Goal: Task Accomplishment & Management: Use online tool/utility

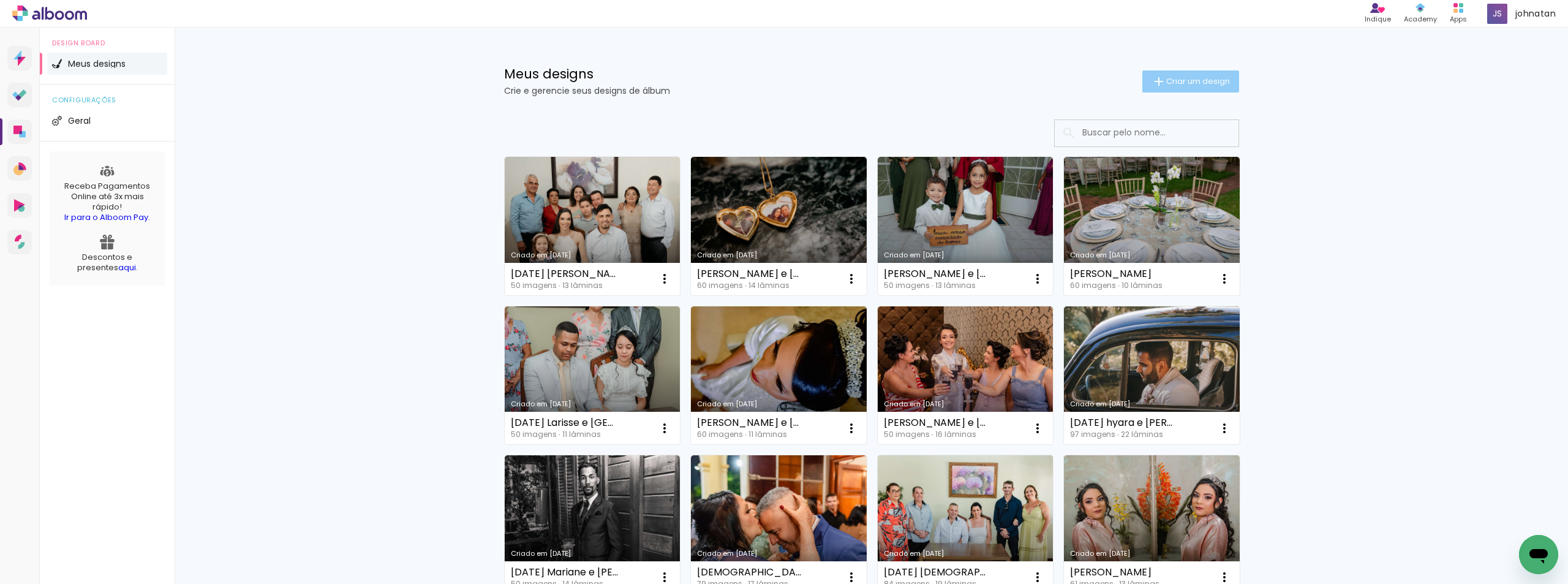
click at [1170, 81] on span "Criar um design" at bounding box center [1198, 81] width 64 height 8
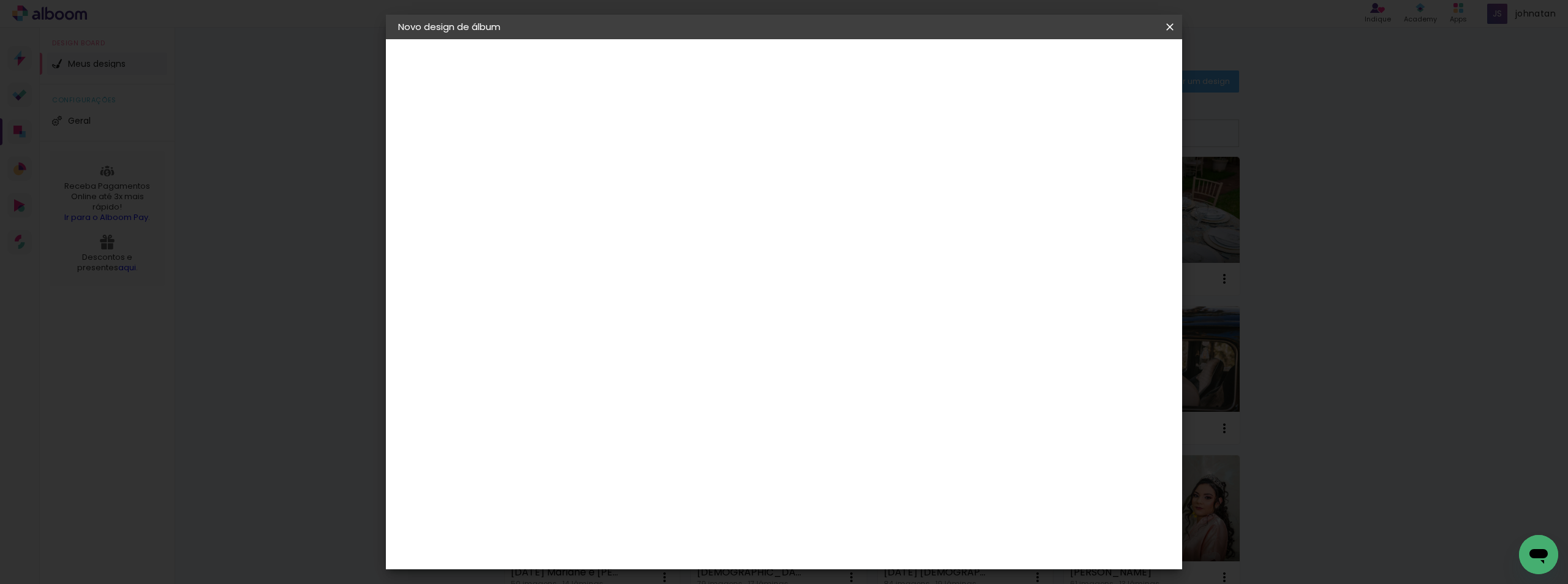
click at [598, 158] on input at bounding box center [598, 164] width 0 height 19
type input "[PERSON_NAME] e [PERSON_NAME]"
type paper-input "[PERSON_NAME] e [PERSON_NAME]"
click at [0, 0] on slot "Avançar" at bounding box center [0, 0] width 0 height 0
click at [645, 386] on div "Albumaster" at bounding box center [619, 381] width 57 height 10
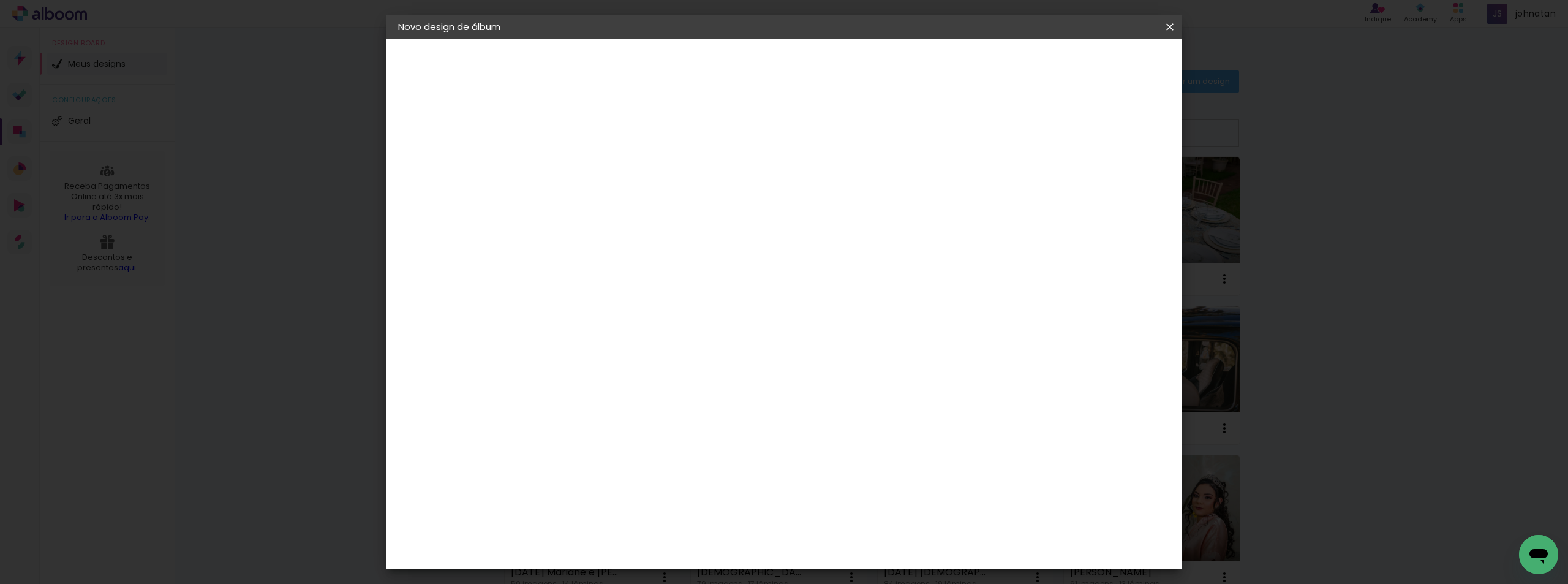
click at [645, 386] on div "Albumaster" at bounding box center [619, 381] width 57 height 10
click at [846, 77] on header "Fornecedor Escolha um fornecedor ou avance com o tamanho livre. Voltar Avançar" at bounding box center [695, 76] width 301 height 73
click at [846, 75] on header "Fornecedor Escolha um fornecedor ou avance com o tamanho livre. Voltar Avançar" at bounding box center [695, 76] width 301 height 73
click at [828, 71] on paper-button "Avançar" at bounding box center [797, 64] width 60 height 20
click at [681, 264] on span "15 × 20" at bounding box center [652, 276] width 57 height 25
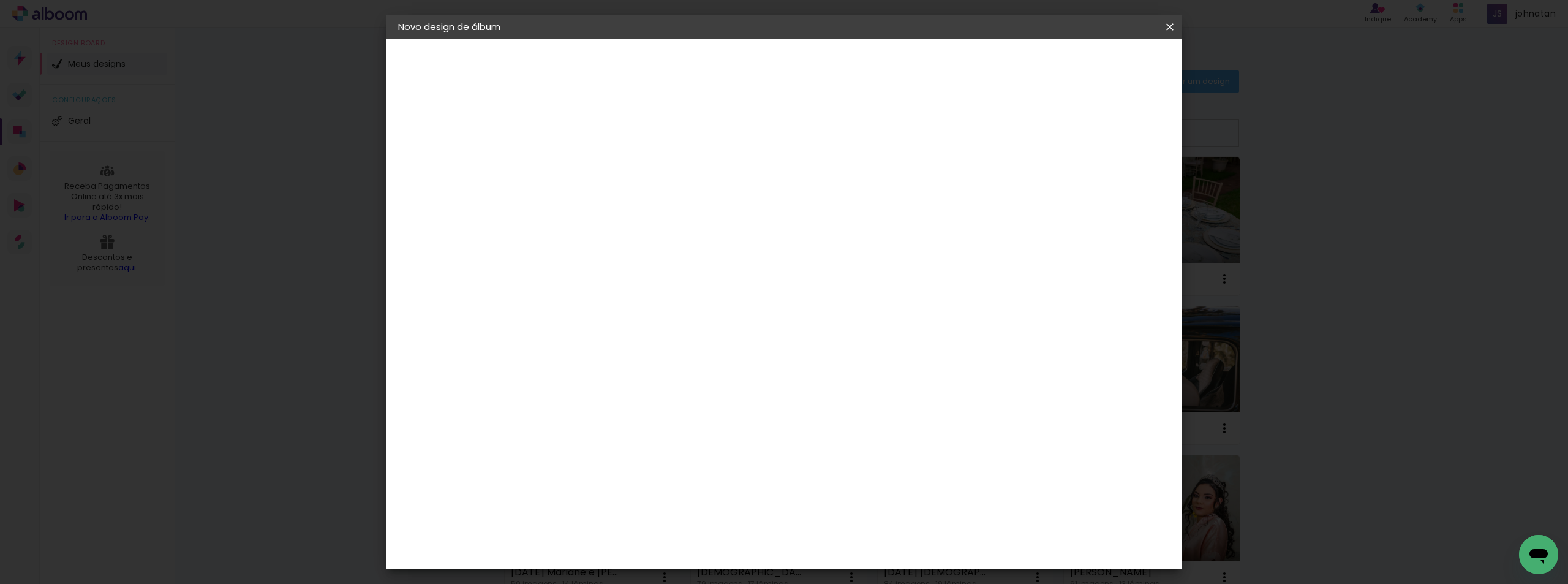
click at [798, 64] on paper-button "Avançar" at bounding box center [767, 64] width 60 height 20
click at [1093, 67] on span "Iniciar design" at bounding box center [1066, 64] width 56 height 8
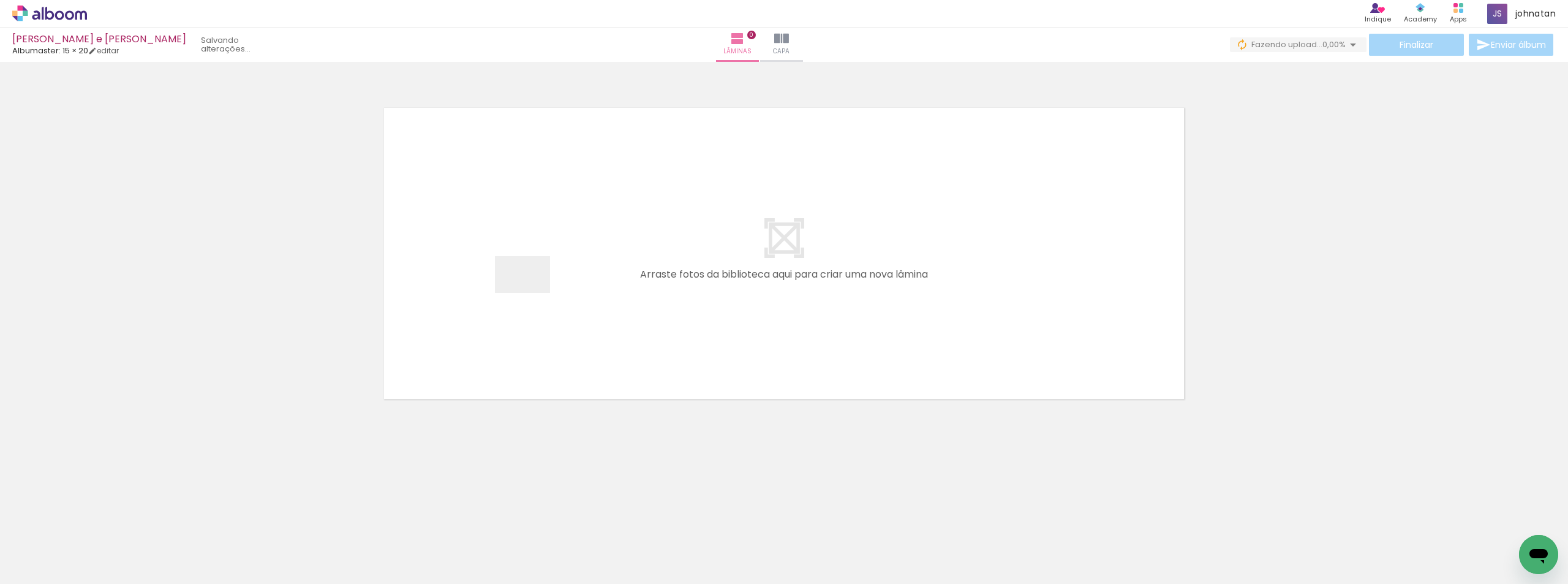
drag, startPoint x: 133, startPoint y: 546, endPoint x: 532, endPoint y: 293, distance: 472.5
click at [532, 293] on quentale-workspace at bounding box center [784, 292] width 1568 height 584
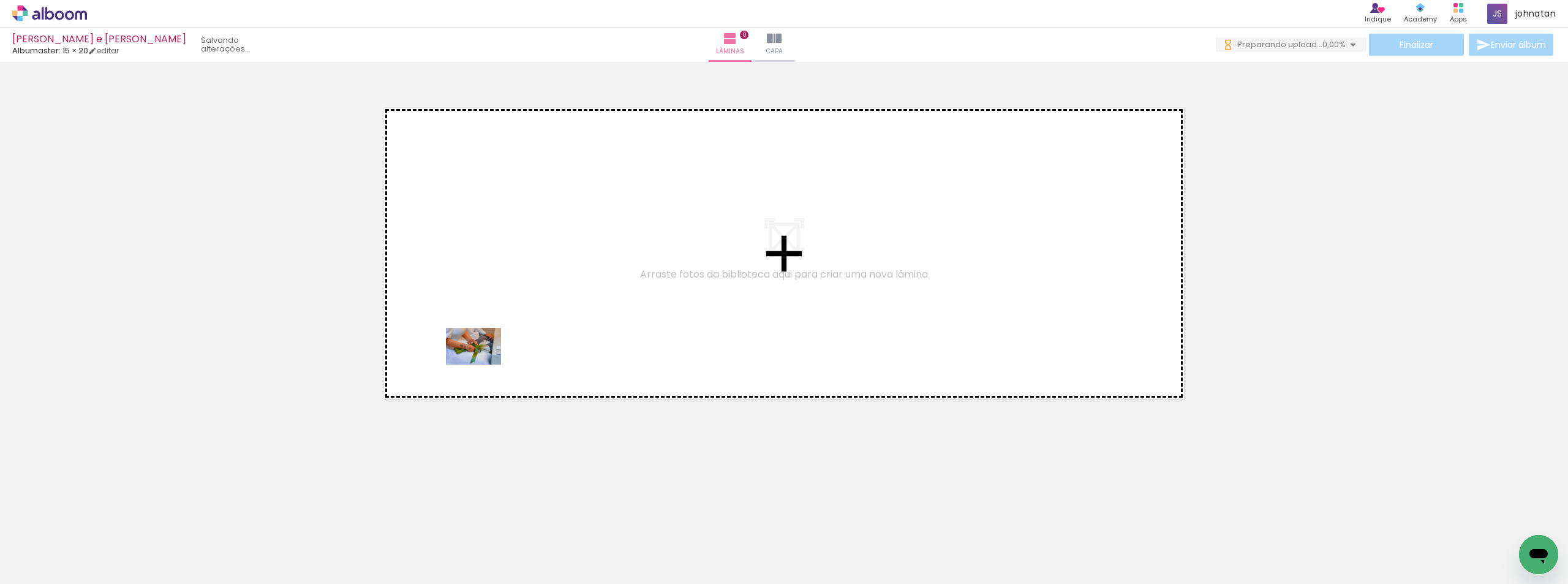
drag, startPoint x: 422, startPoint y: 423, endPoint x: 202, endPoint y: 548, distance: 253.0
click at [483, 361] on quentale-workspace at bounding box center [784, 292] width 1568 height 584
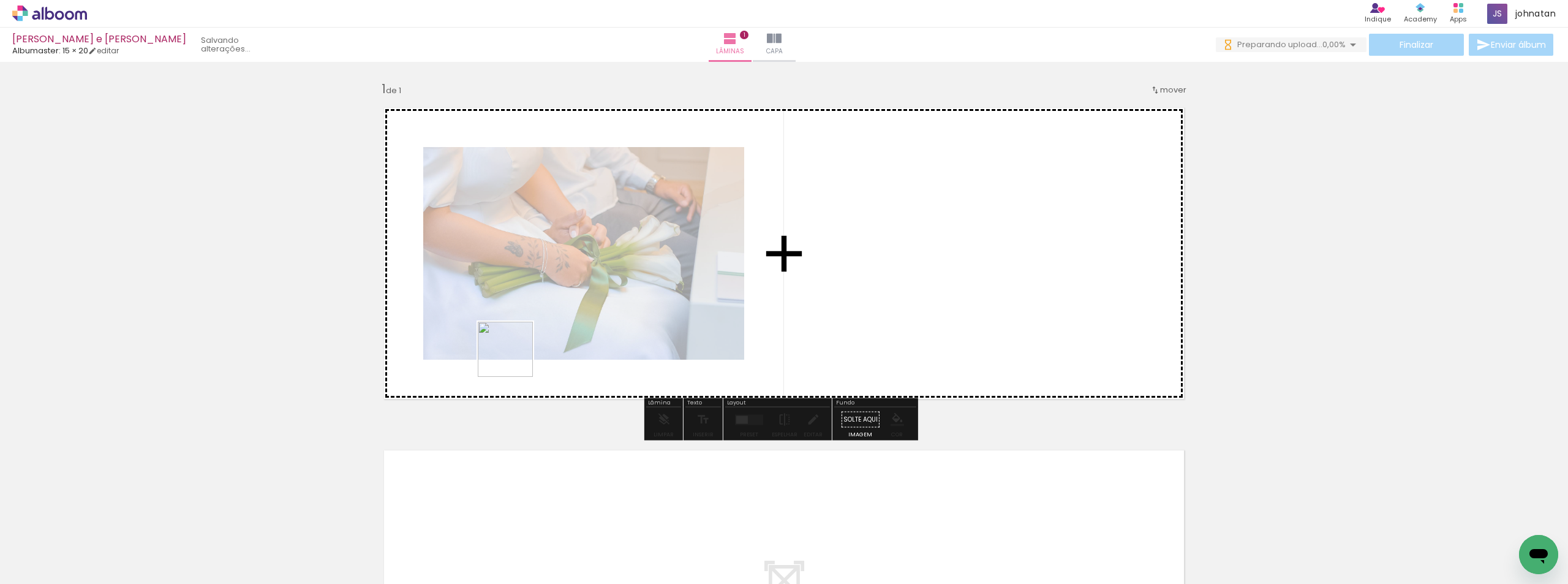
drag, startPoint x: 214, startPoint y: 549, endPoint x: 514, endPoint y: 358, distance: 355.6
click at [514, 358] on quentale-workspace at bounding box center [784, 292] width 1568 height 584
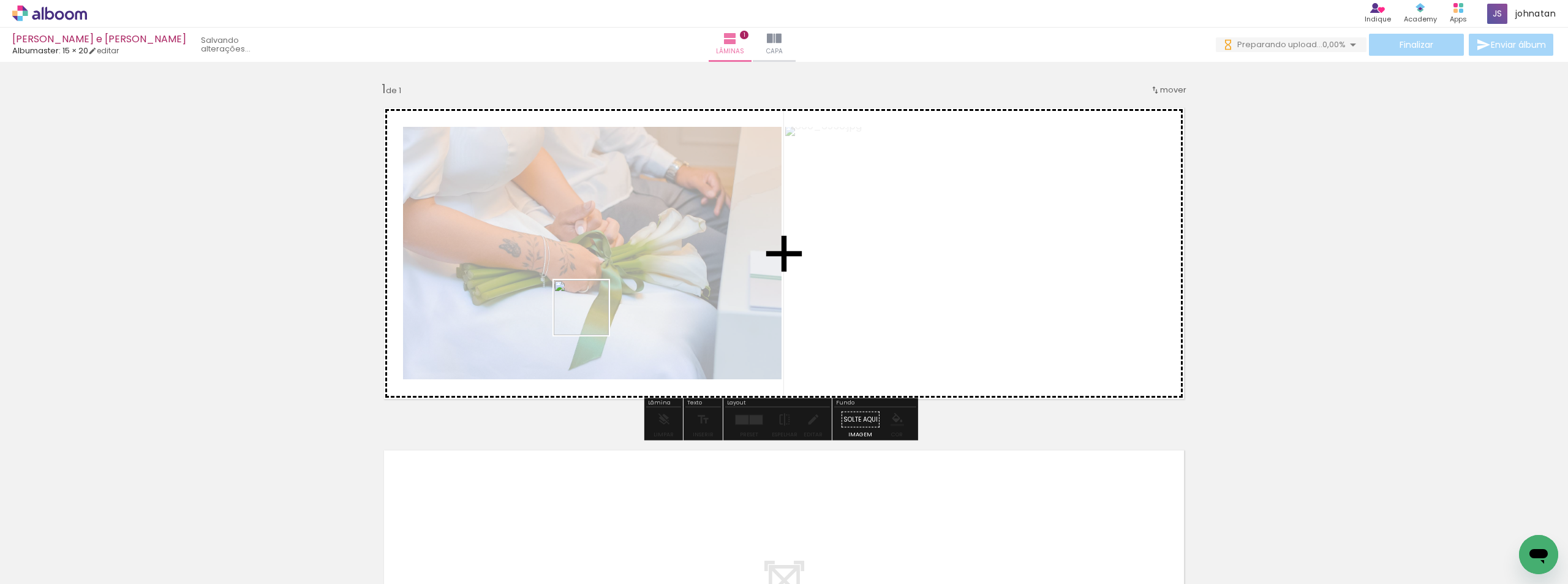
drag, startPoint x: 278, startPoint y: 542, endPoint x: 591, endPoint y: 317, distance: 385.5
click at [591, 317] on quentale-workspace at bounding box center [784, 292] width 1568 height 584
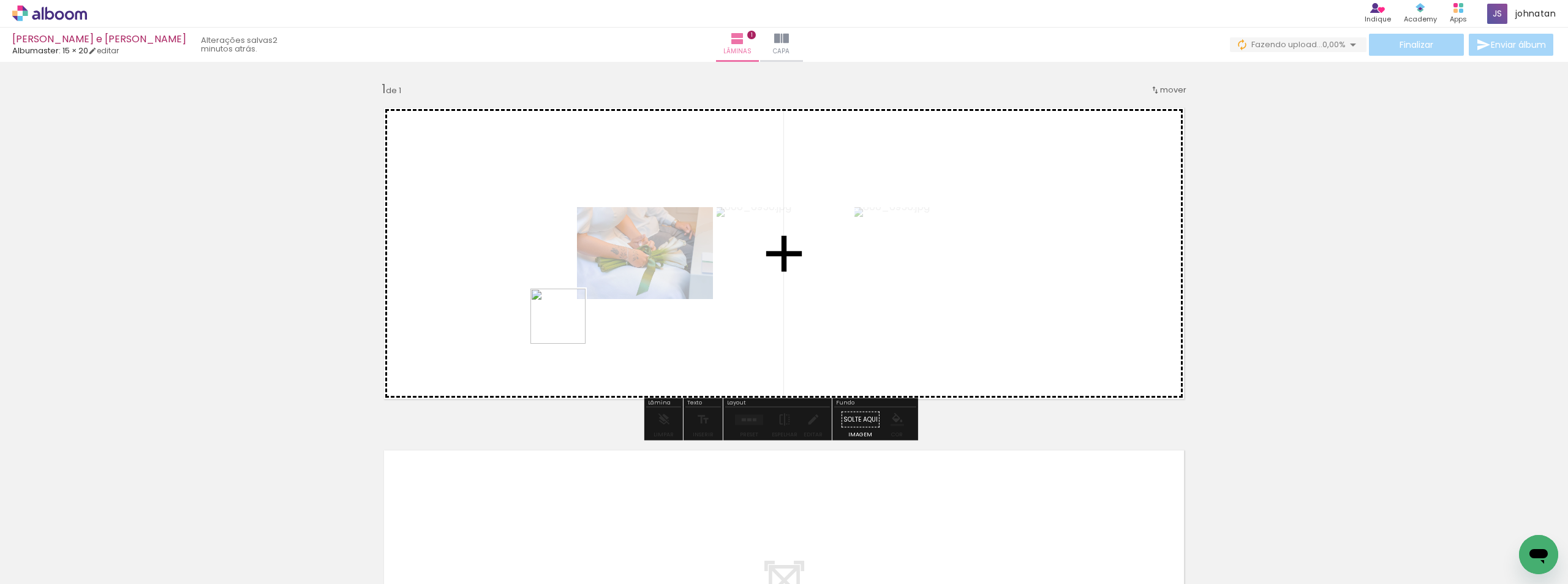
drag, startPoint x: 344, startPoint y: 542, endPoint x: 692, endPoint y: 345, distance: 399.9
click at [568, 325] on quentale-workspace at bounding box center [784, 292] width 1568 height 584
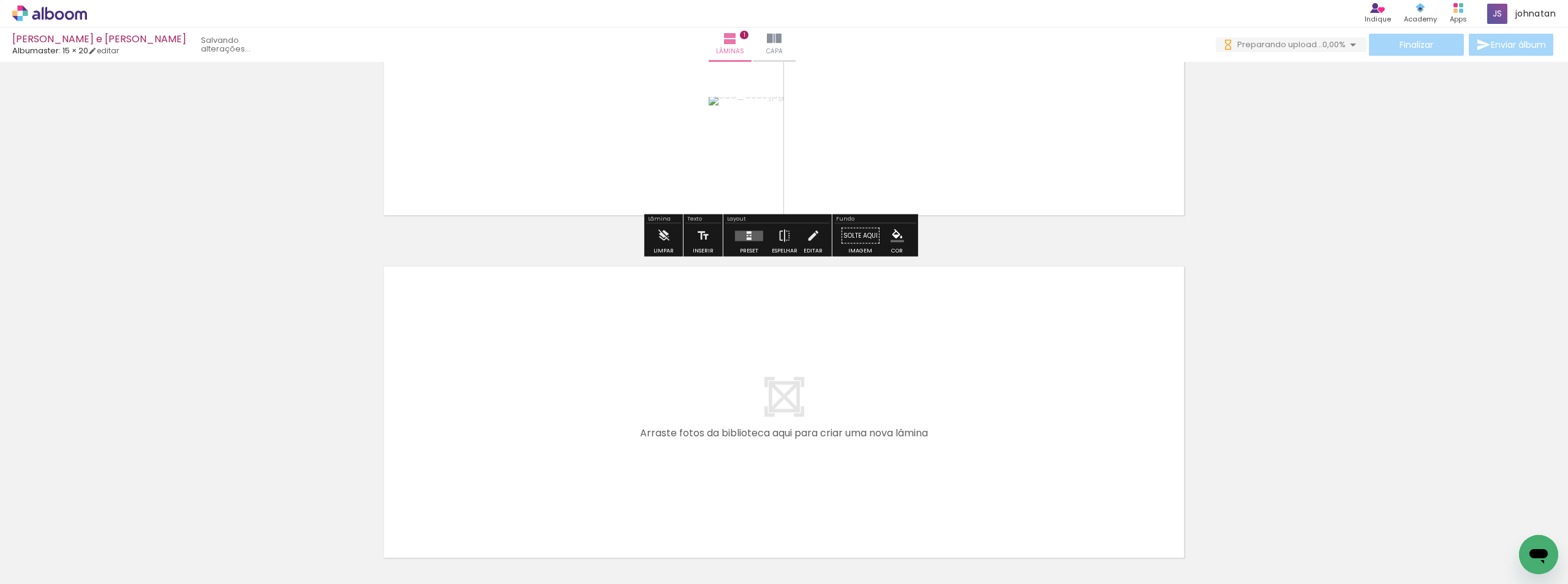
drag, startPoint x: 405, startPoint y: 544, endPoint x: 507, endPoint y: 507, distance: 108.5
click at [502, 418] on quentale-workspace at bounding box center [784, 292] width 1568 height 584
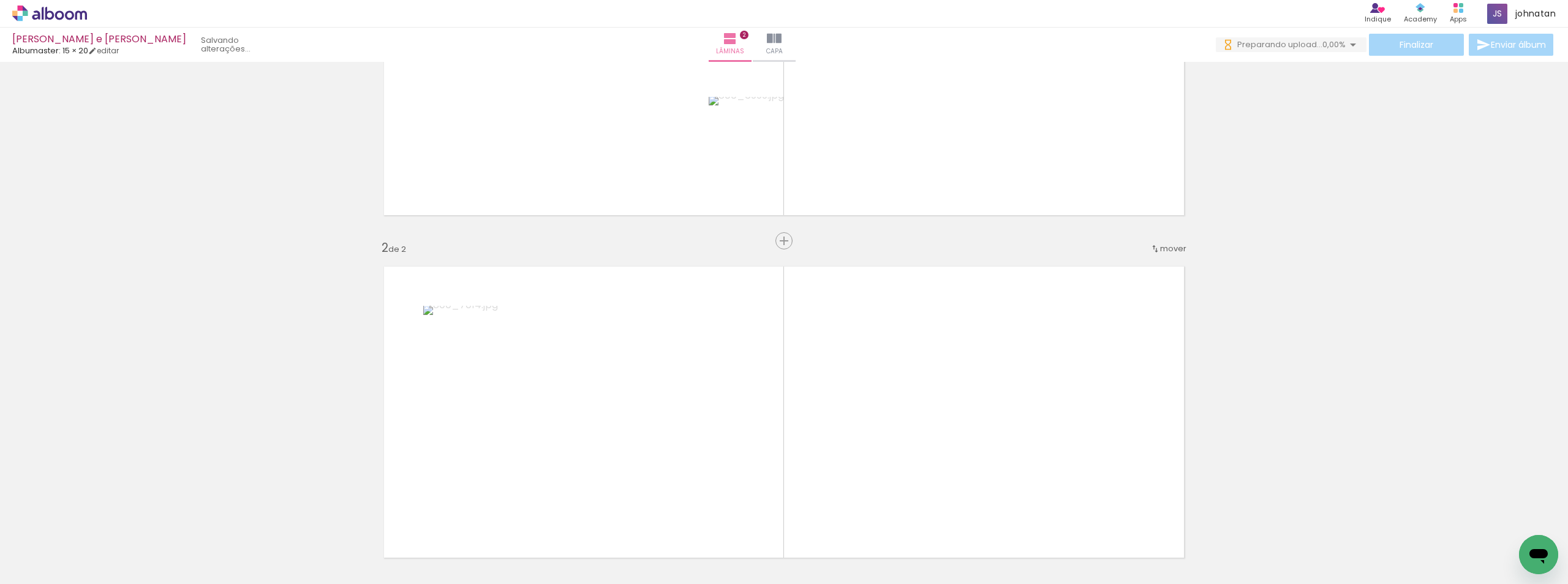
scroll to position [311, 0]
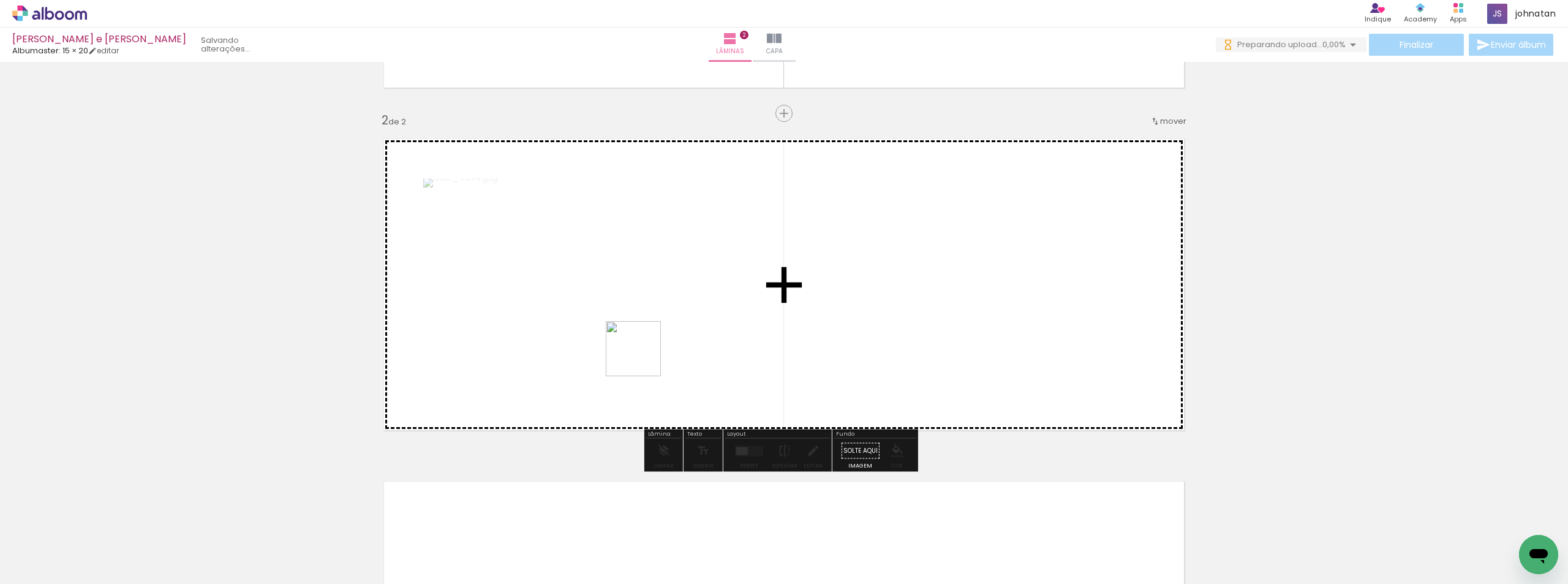
drag, startPoint x: 486, startPoint y: 554, endPoint x: 642, endPoint y: 358, distance: 250.5
click at [642, 358] on quentale-workspace at bounding box center [784, 292] width 1568 height 584
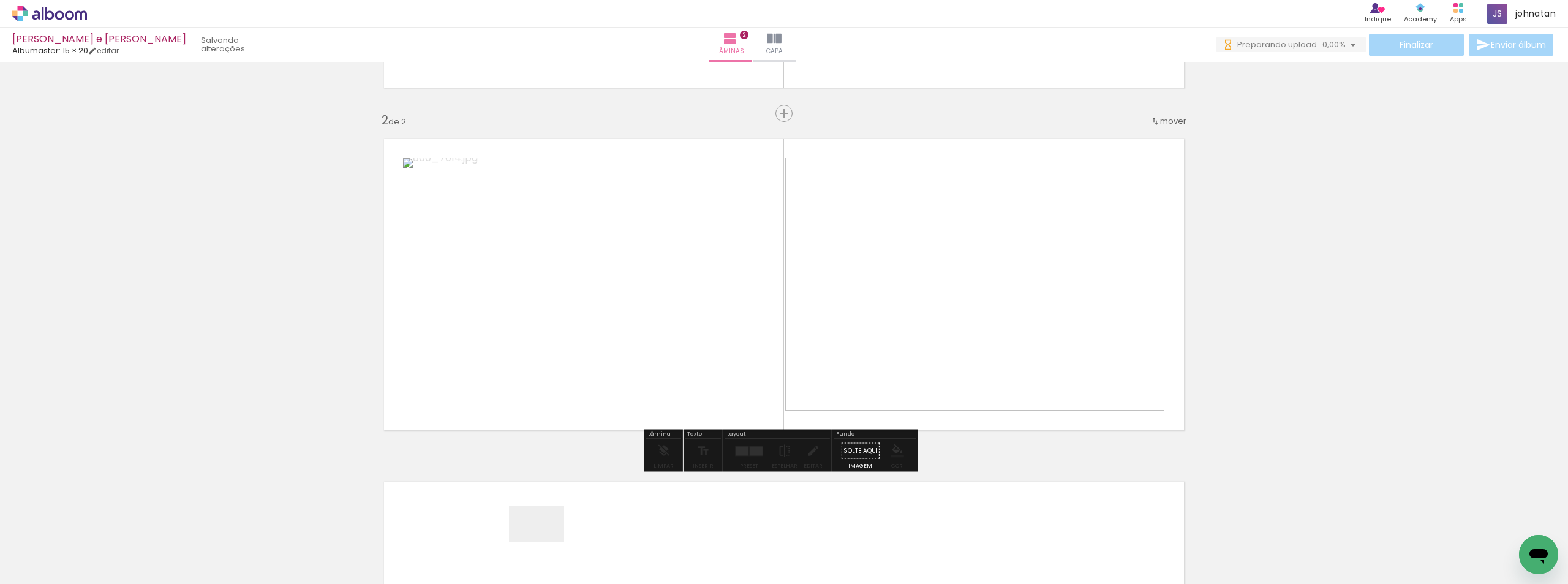
drag, startPoint x: 546, startPoint y: 542, endPoint x: 604, endPoint y: 536, distance: 58.3
click at [626, 418] on quentale-workspace at bounding box center [784, 292] width 1568 height 584
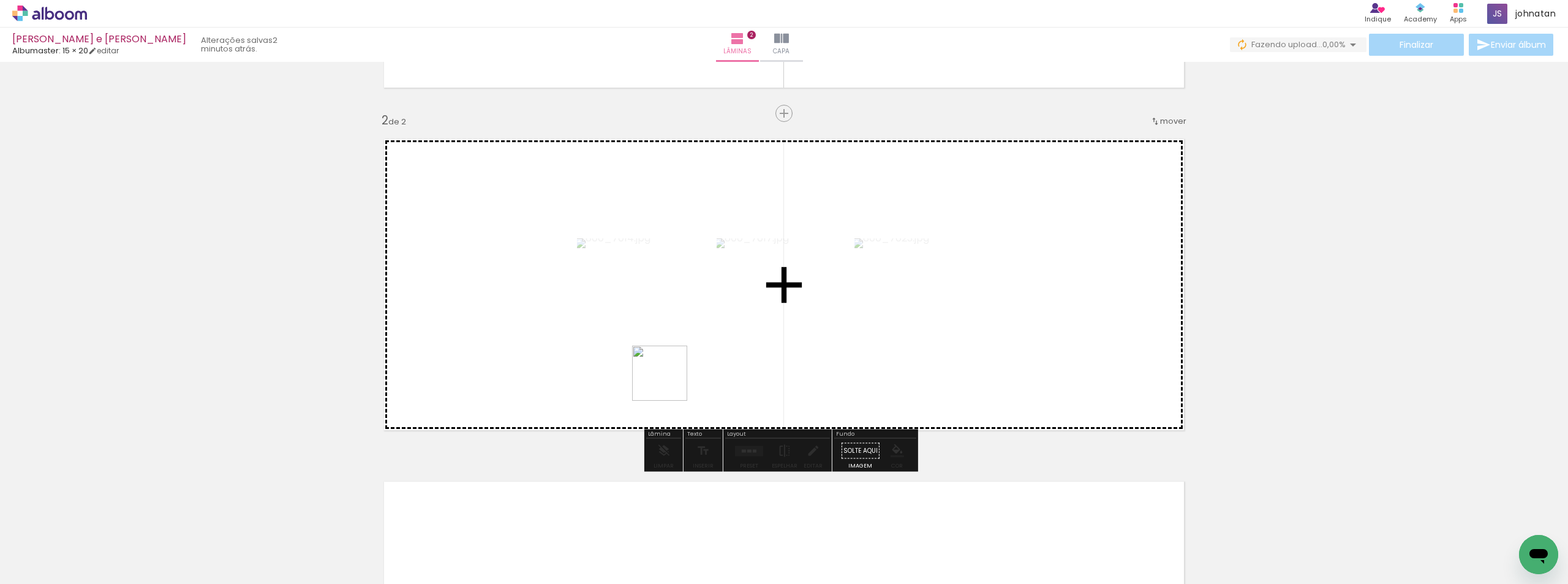
drag, startPoint x: 607, startPoint y: 548, endPoint x: 669, endPoint y: 383, distance: 176.3
click at [669, 383] on quentale-workspace at bounding box center [784, 292] width 1568 height 584
drag, startPoint x: 751, startPoint y: 548, endPoint x: 812, endPoint y: 361, distance: 196.7
click at [812, 361] on quentale-workspace at bounding box center [784, 292] width 1568 height 584
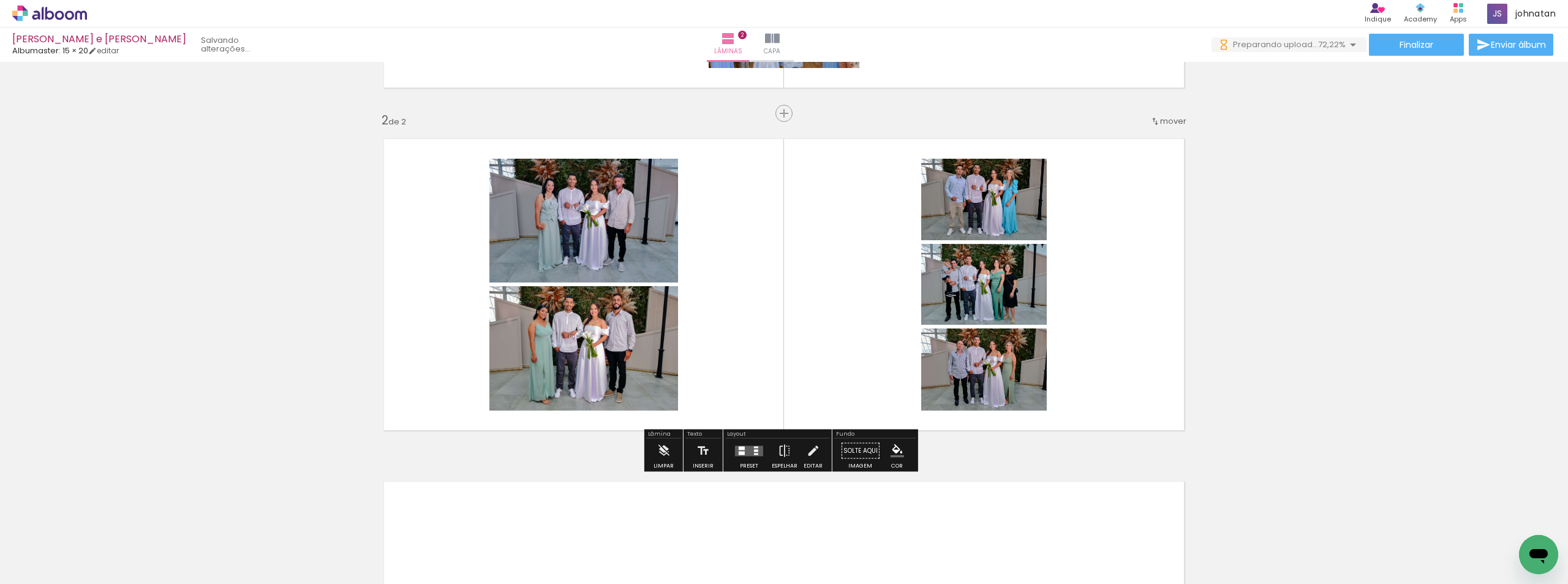
drag, startPoint x: 1217, startPoint y: 542, endPoint x: 1120, endPoint y: 398, distance: 173.6
click at [1070, 400] on quentale-workspace at bounding box center [784, 292] width 1568 height 584
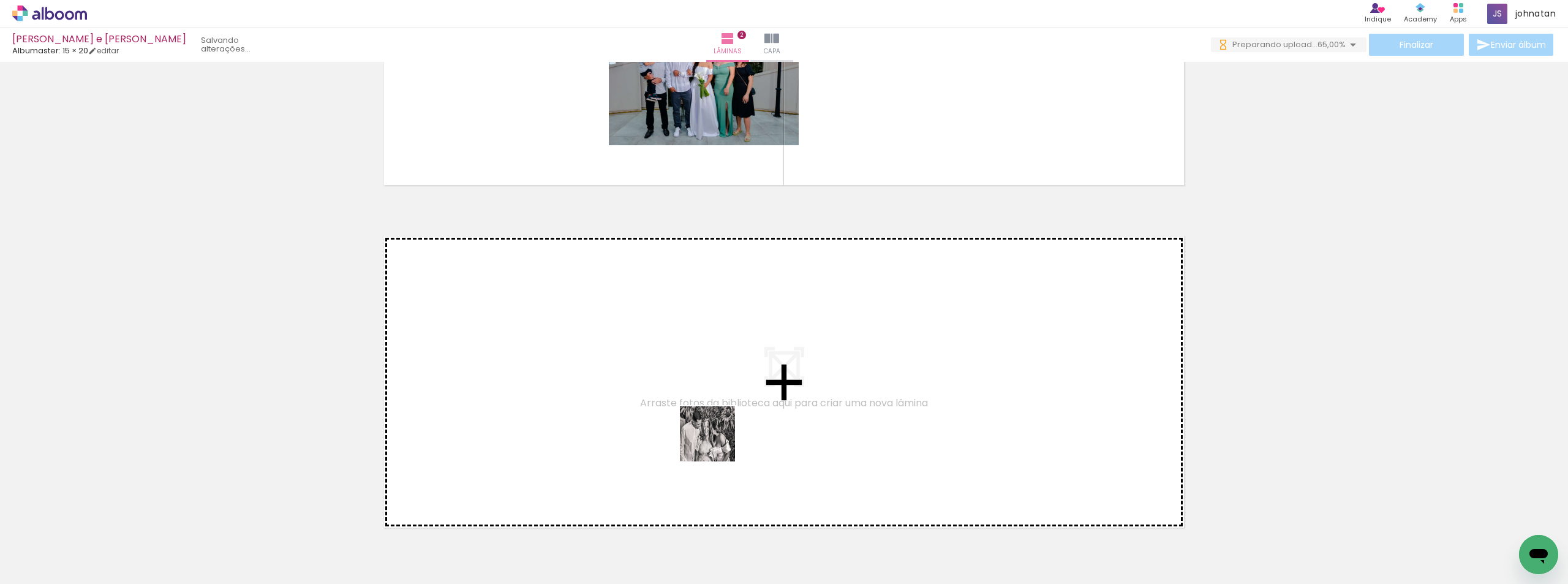
drag, startPoint x: 679, startPoint y: 548, endPoint x: 718, endPoint y: 440, distance: 114.8
click at [718, 440] on quentale-workspace at bounding box center [784, 292] width 1568 height 584
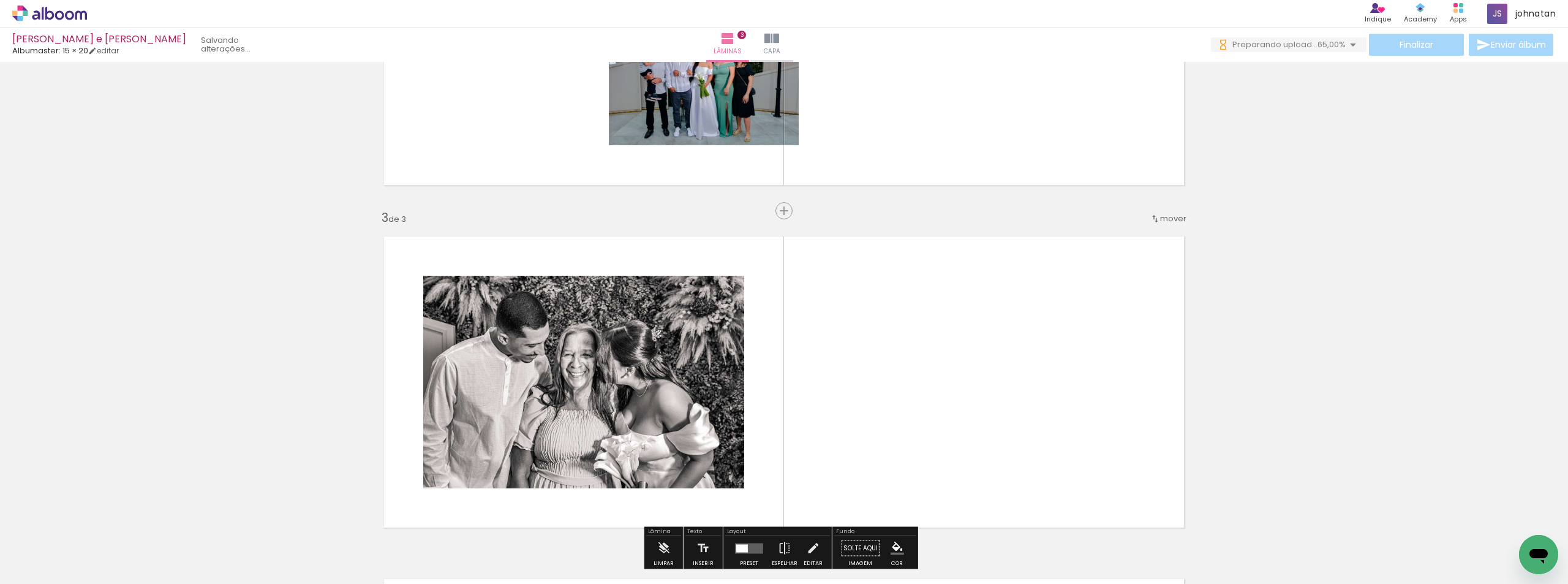
scroll to position [654, 0]
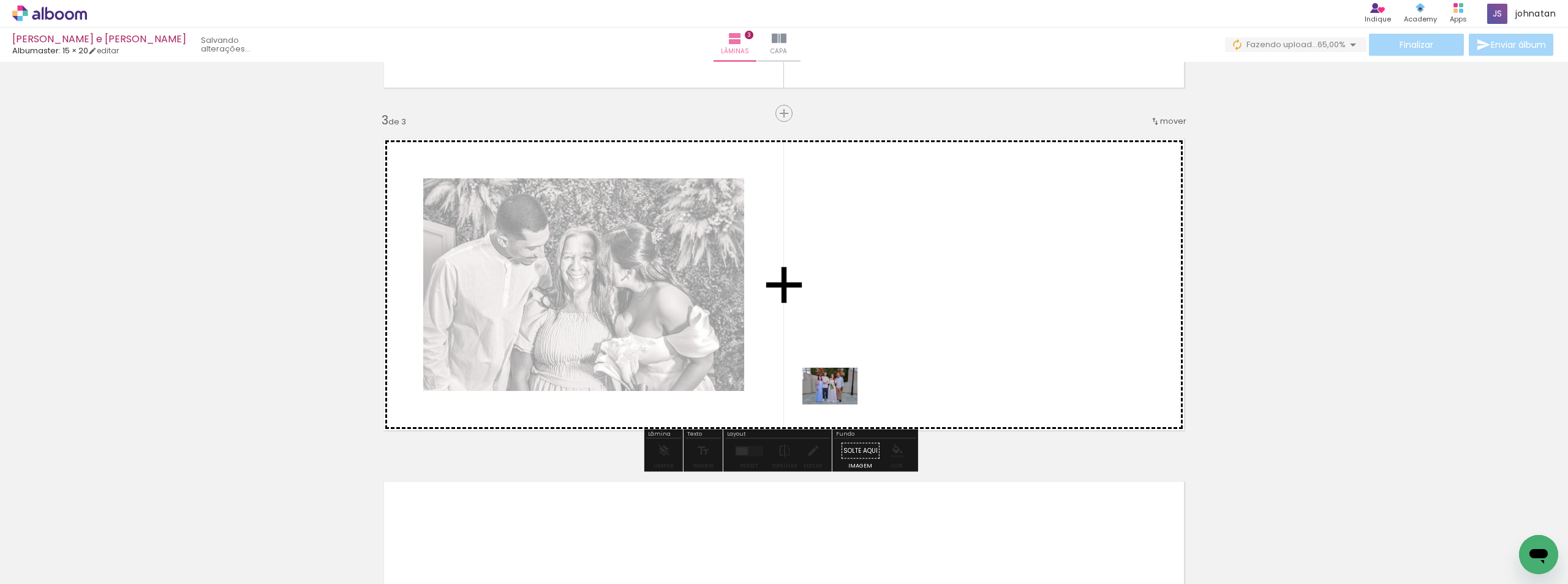
drag, startPoint x: 814, startPoint y: 555, endPoint x: 839, endPoint y: 404, distance: 153.1
click at [839, 404] on quentale-workspace at bounding box center [784, 292] width 1568 height 584
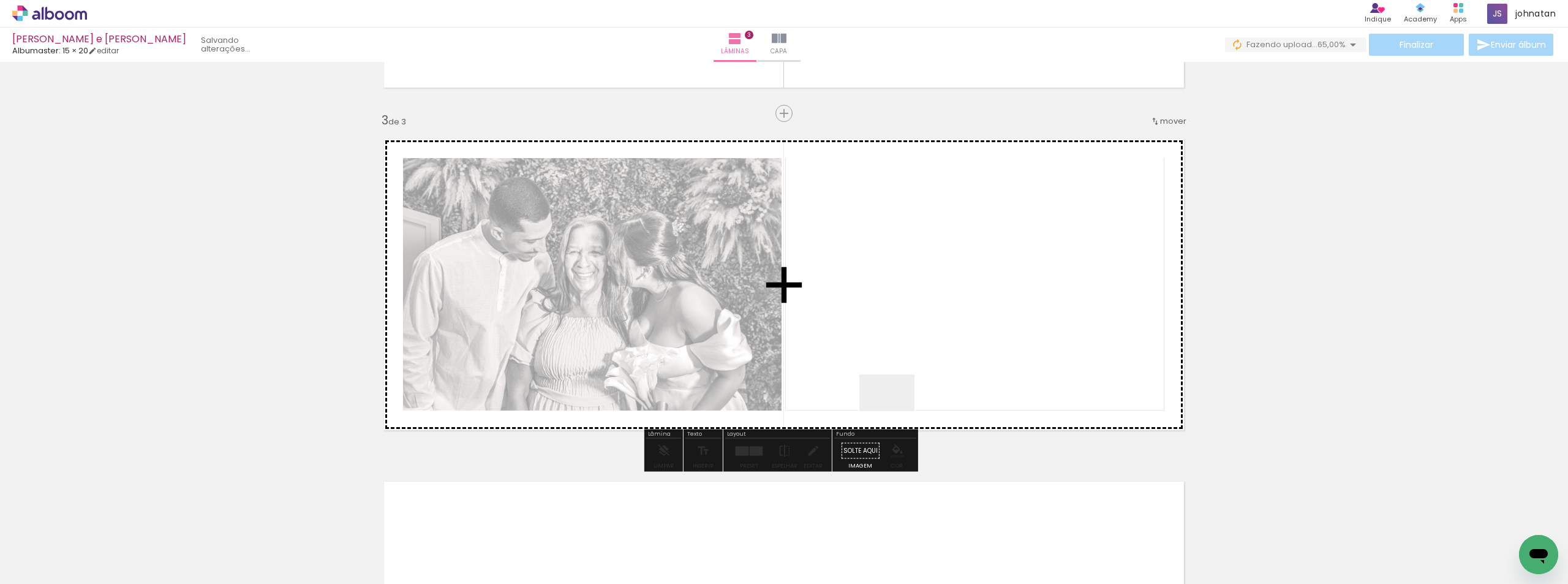
drag, startPoint x: 896, startPoint y: 411, endPoint x: 950, endPoint y: 557, distance: 155.7
click at [898, 386] on quentale-workspace at bounding box center [784, 292] width 1568 height 584
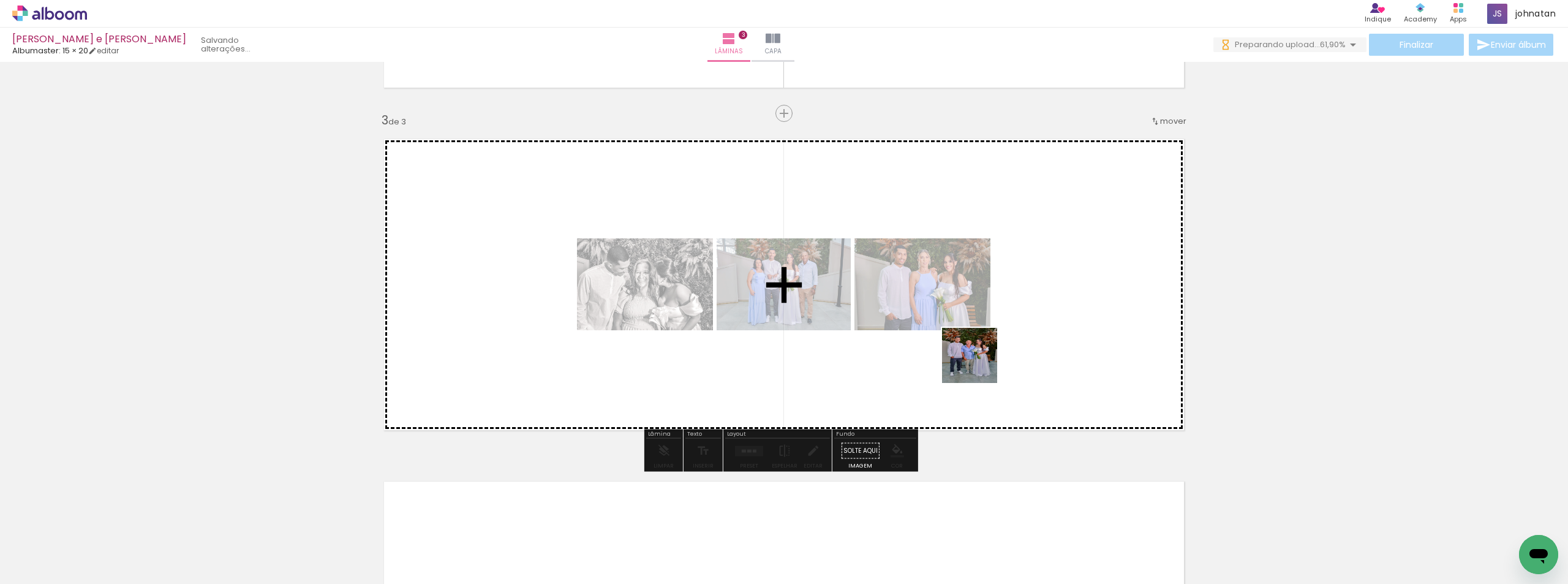
drag, startPoint x: 950, startPoint y: 557, endPoint x: 979, endPoint y: 364, distance: 195.2
click at [979, 364] on quentale-workspace at bounding box center [784, 292] width 1568 height 584
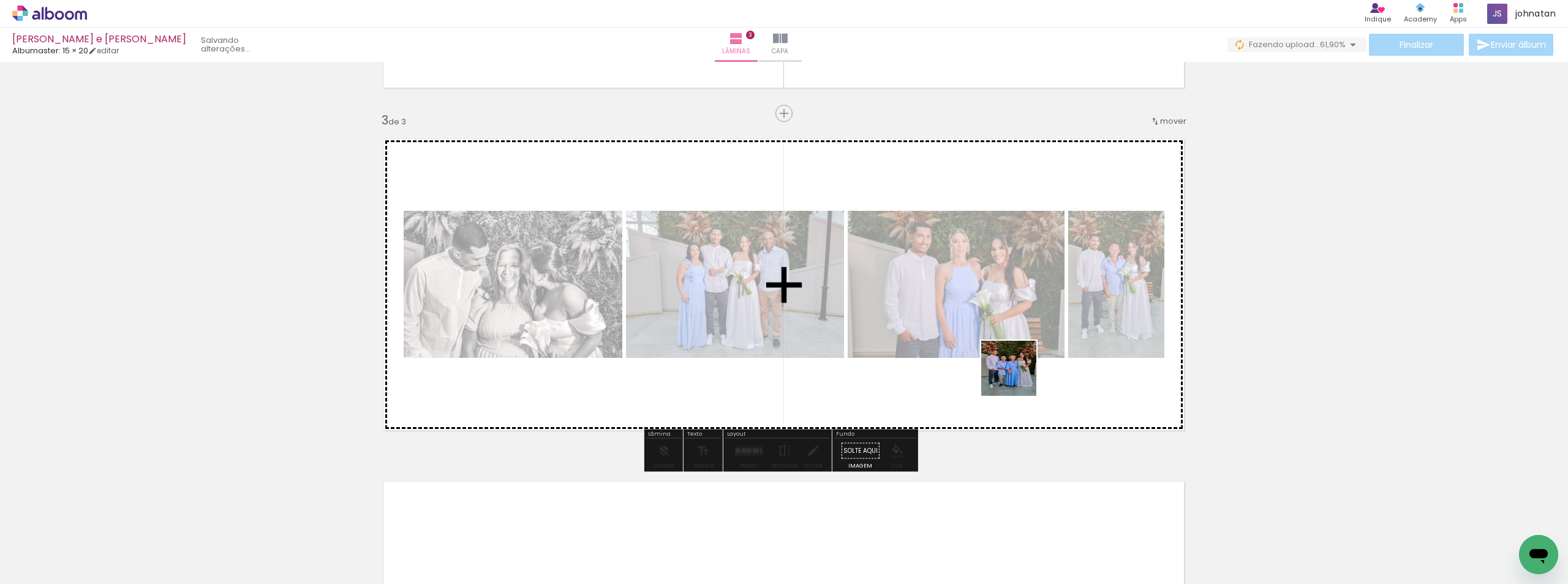
drag, startPoint x: 1014, startPoint y: 523, endPoint x: 1017, endPoint y: 361, distance: 162.0
click at [1017, 361] on quentale-workspace at bounding box center [784, 292] width 1568 height 584
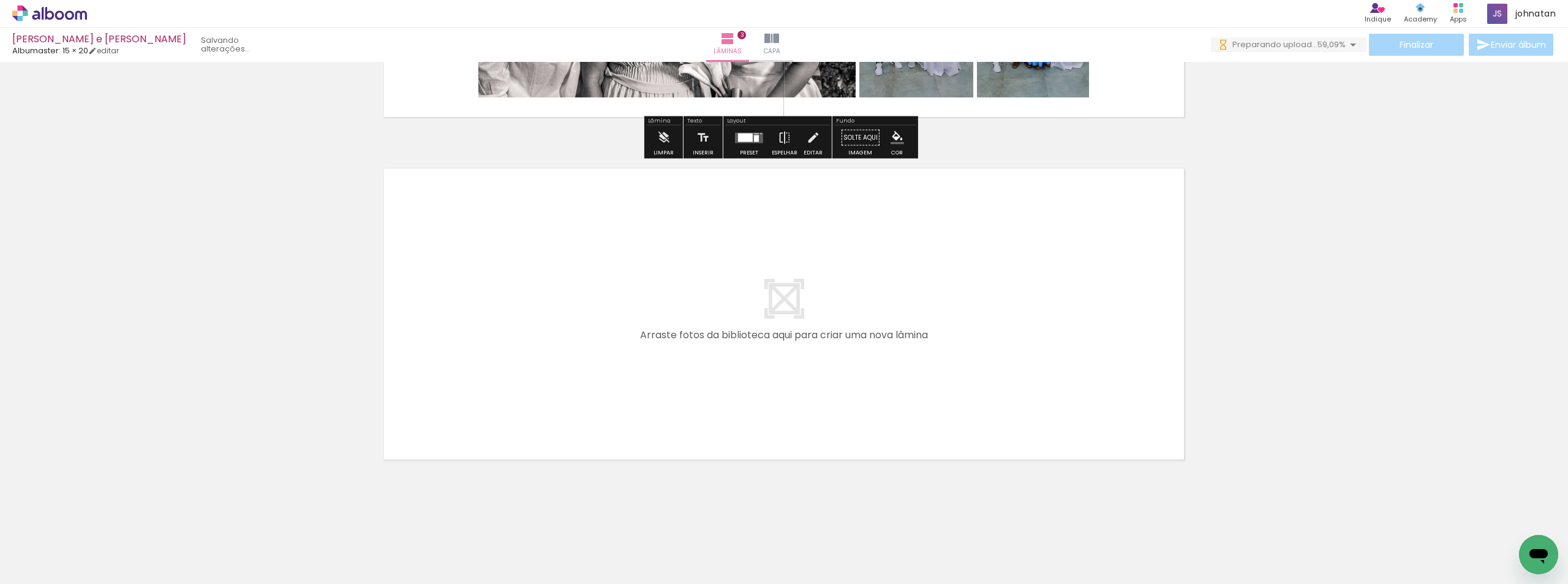
scroll to position [972, 0]
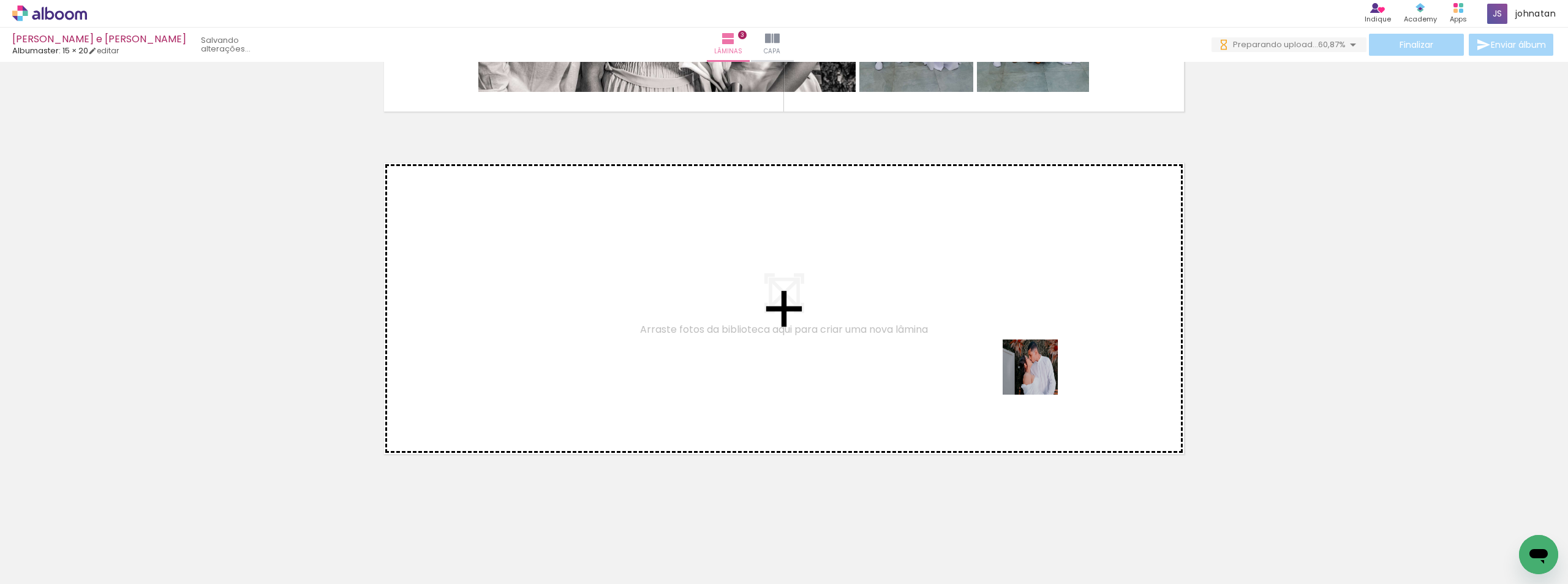
drag, startPoint x: 1097, startPoint y: 541, endPoint x: 1039, endPoint y: 376, distance: 174.9
click at [1039, 376] on quentale-workspace at bounding box center [784, 292] width 1568 height 584
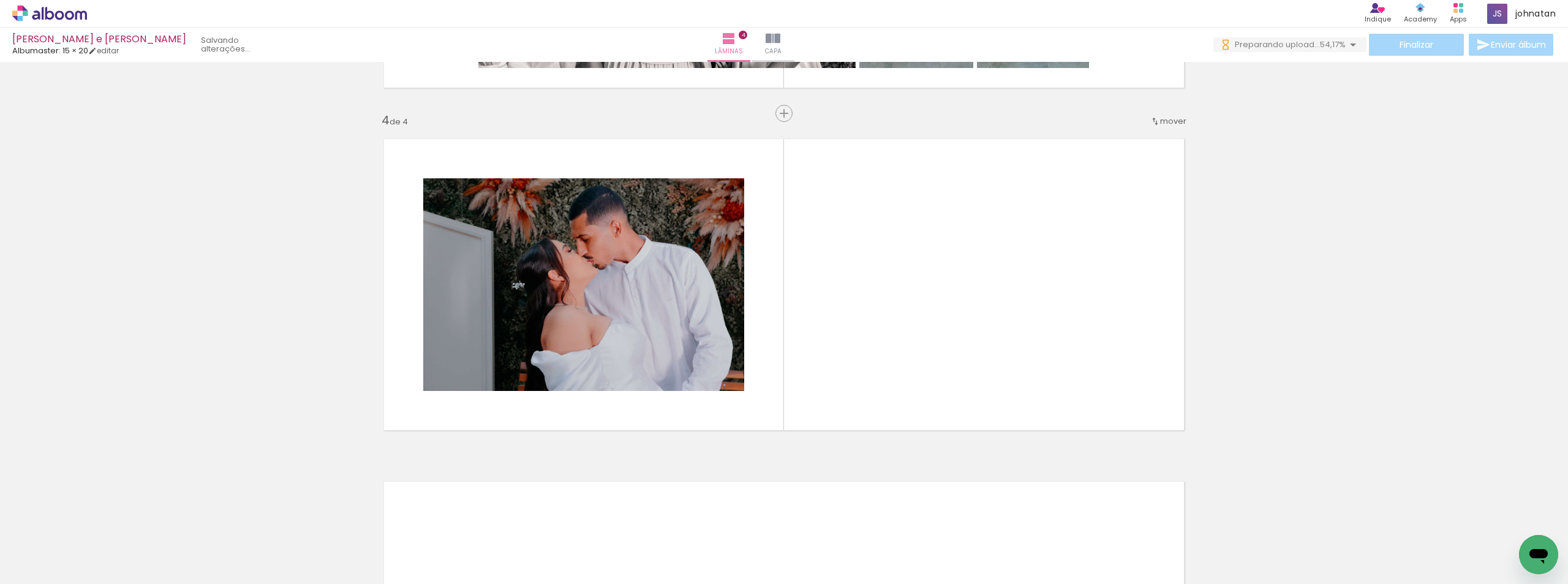
scroll to position [0, 0]
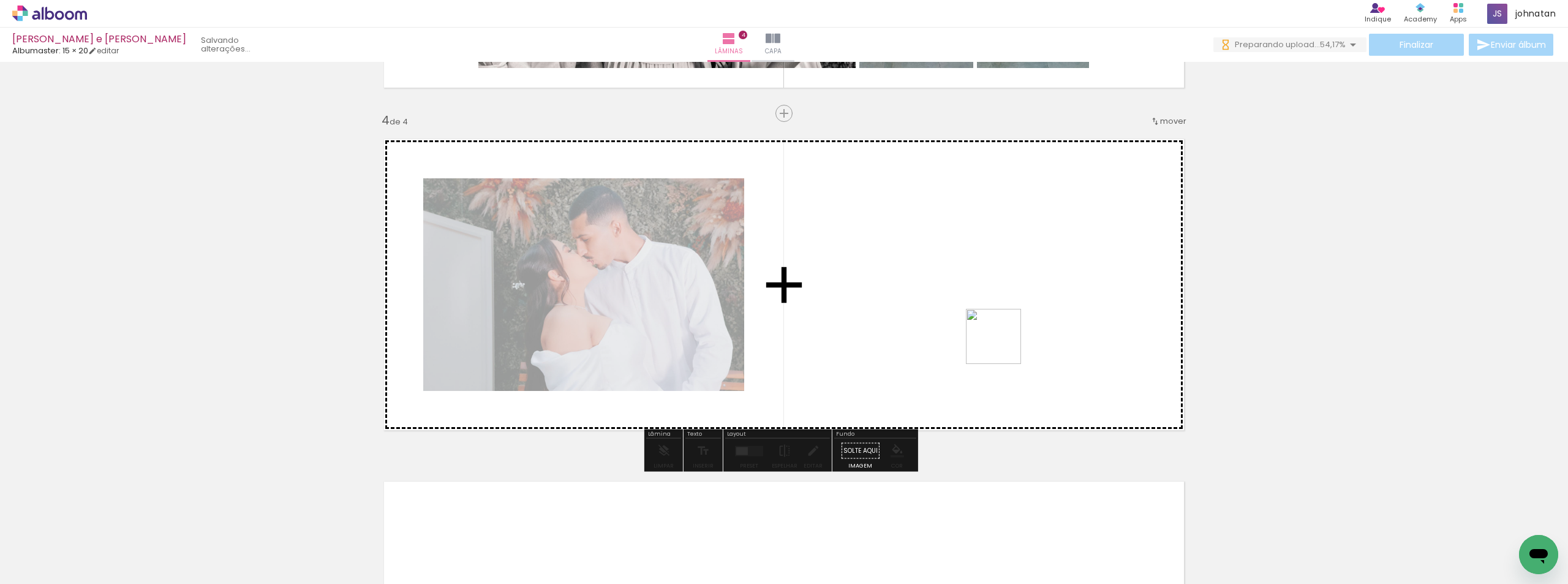
drag, startPoint x: 1155, startPoint y: 561, endPoint x: 1003, endPoint y: 345, distance: 264.1
click at [1003, 345] on quentale-workspace at bounding box center [784, 292] width 1568 height 584
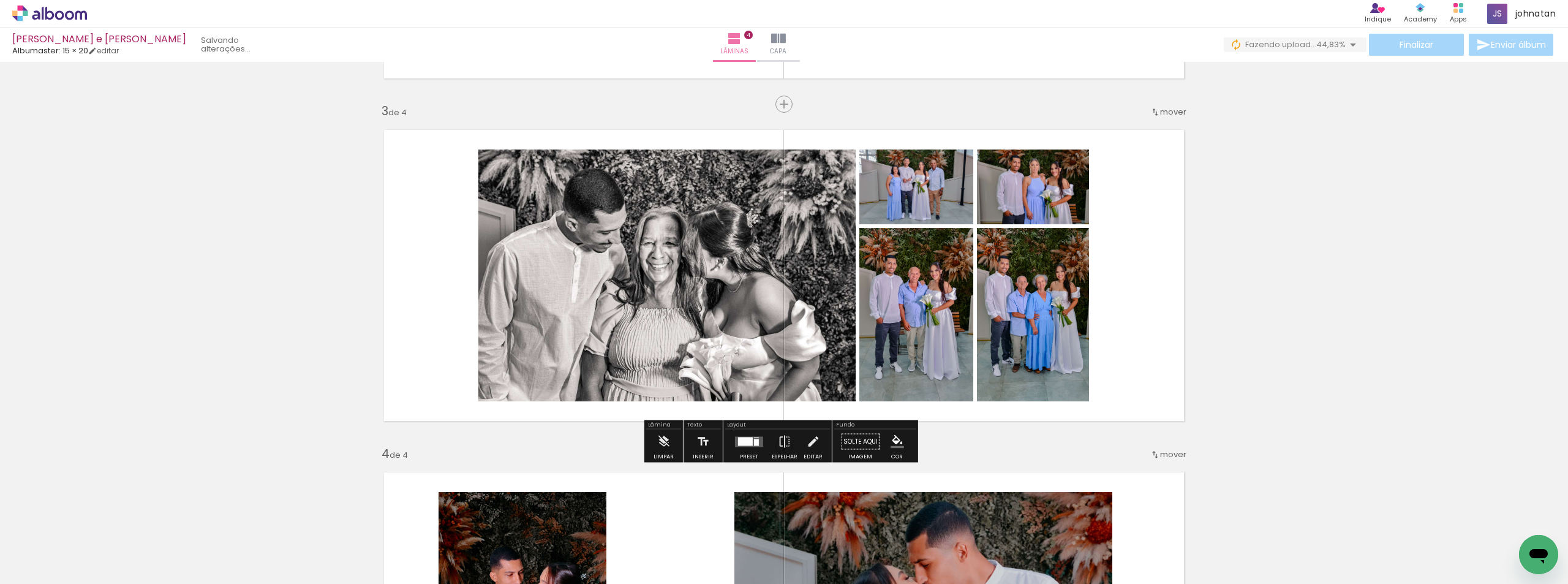
scroll to position [629, 0]
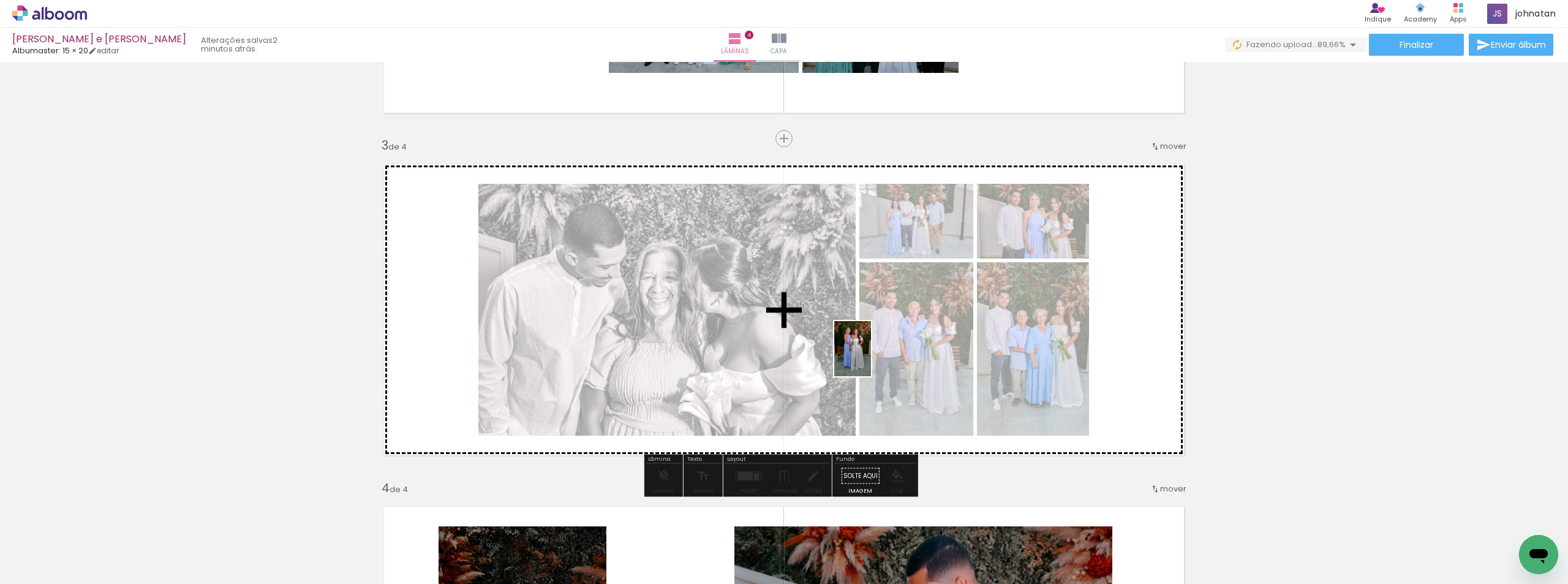
drag, startPoint x: 769, startPoint y: 562, endPoint x: 871, endPoint y: 358, distance: 228.1
click at [871, 358] on quentale-workspace at bounding box center [784, 292] width 1568 height 584
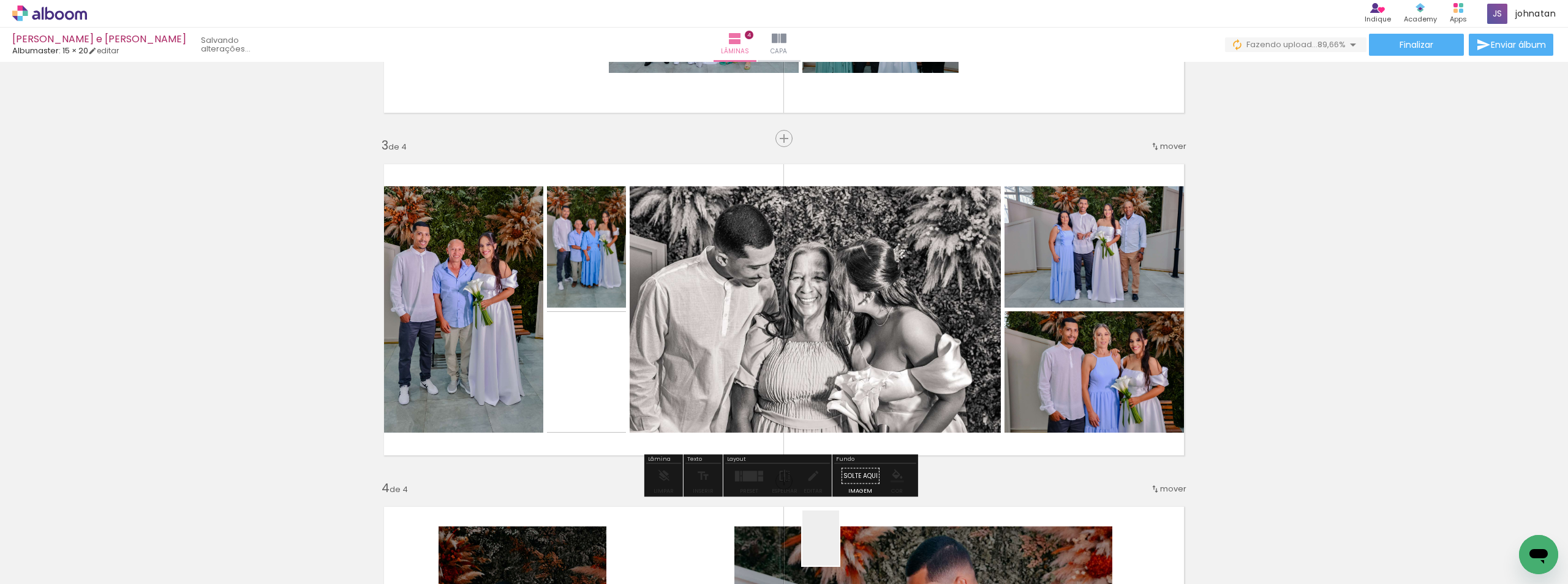
drag, startPoint x: 839, startPoint y: 547, endPoint x: 917, endPoint y: 359, distance: 203.5
click at [879, 376] on quentale-workspace at bounding box center [784, 292] width 1568 height 584
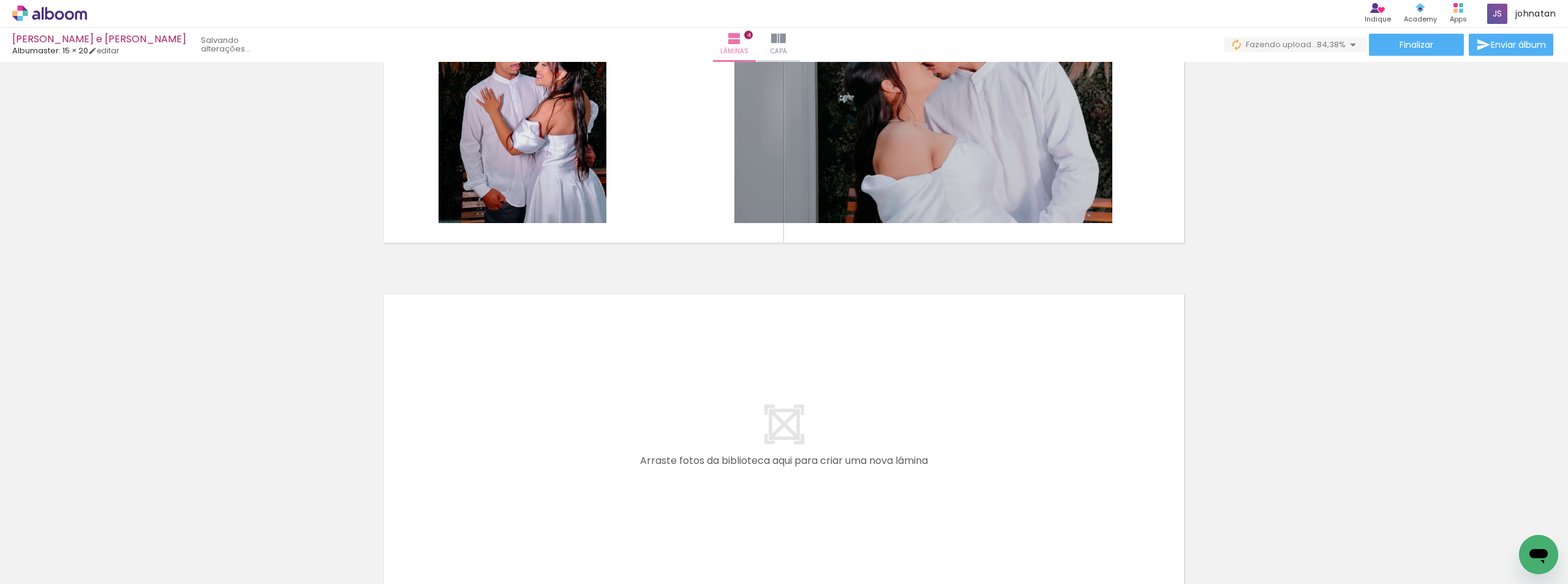
scroll to position [1314, 0]
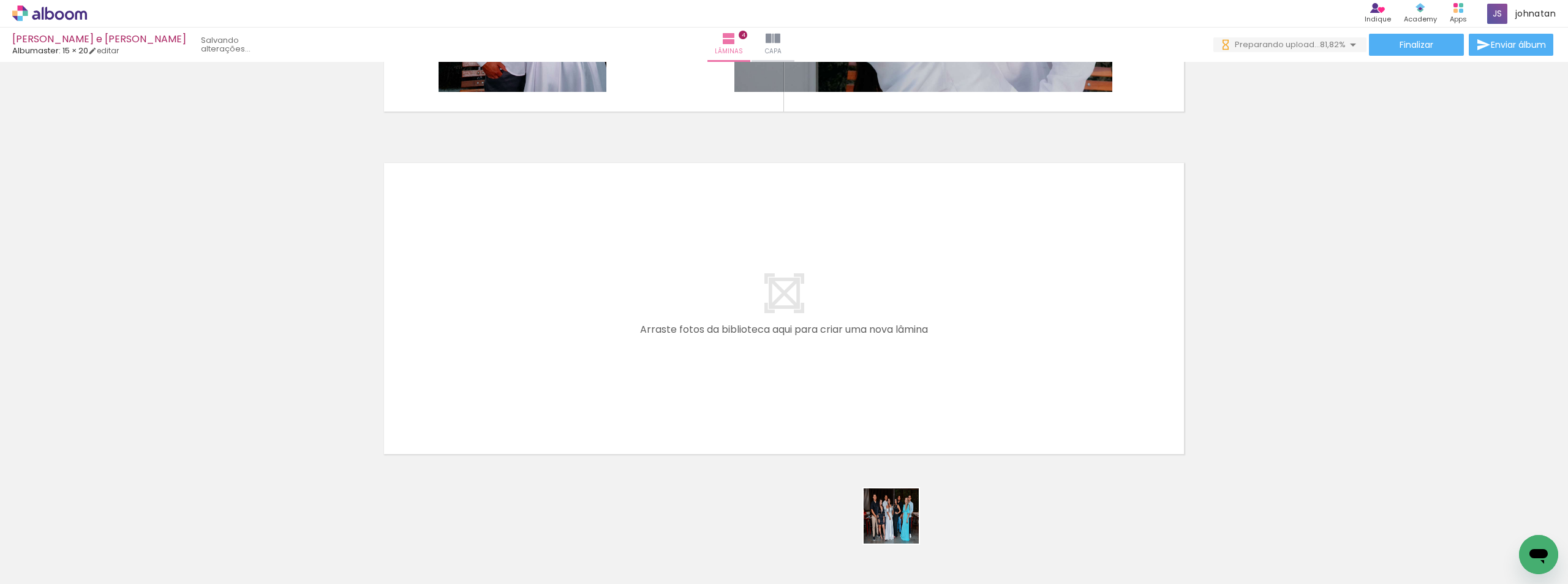
drag, startPoint x: 904, startPoint y: 549, endPoint x: 1265, endPoint y: 407, distance: 387.9
click at [901, 398] on quentale-workspace at bounding box center [784, 292] width 1568 height 584
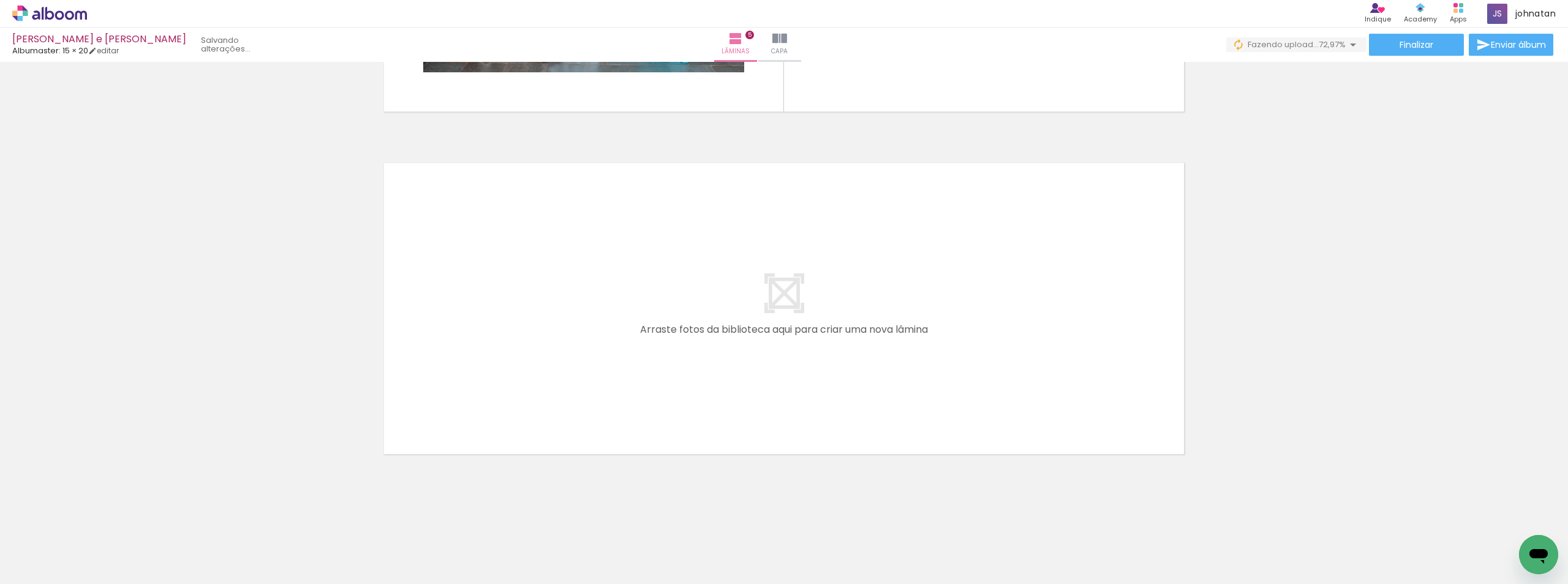
scroll to position [0, 966]
drag, startPoint x: 607, startPoint y: 551, endPoint x: 634, endPoint y: 407, distance: 146.5
click at [614, 378] on quentale-workspace at bounding box center [784, 292] width 1568 height 584
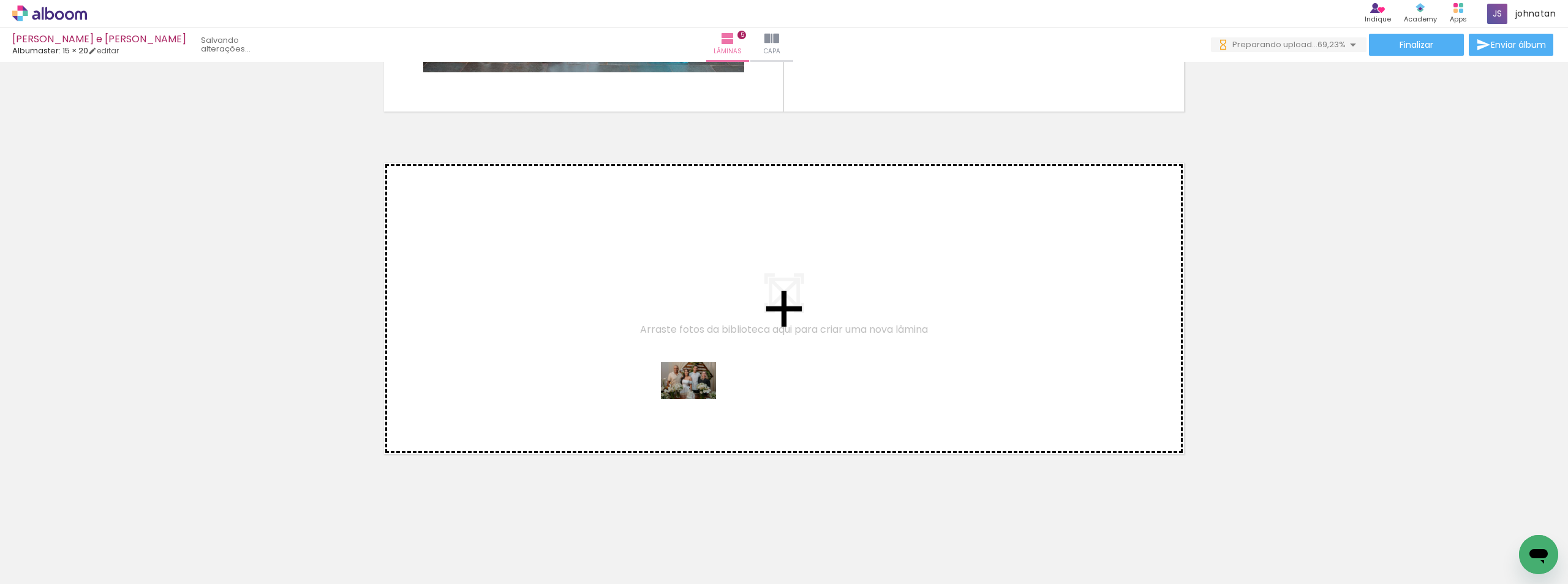
drag, startPoint x: 676, startPoint y: 554, endPoint x: 698, endPoint y: 398, distance: 157.5
click at [698, 398] on quentale-workspace at bounding box center [784, 292] width 1568 height 584
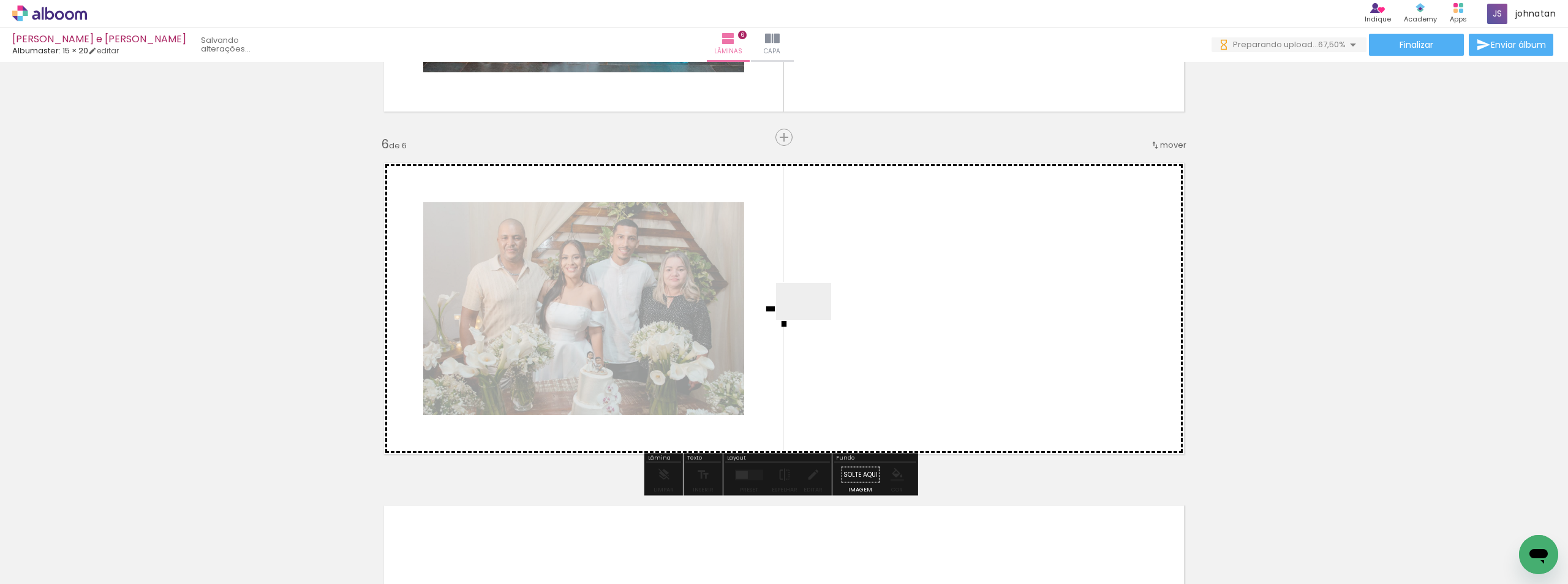
drag, startPoint x: 742, startPoint y: 551, endPoint x: 840, endPoint y: 503, distance: 109.1
click at [813, 318] on quentale-workspace at bounding box center [784, 292] width 1568 height 584
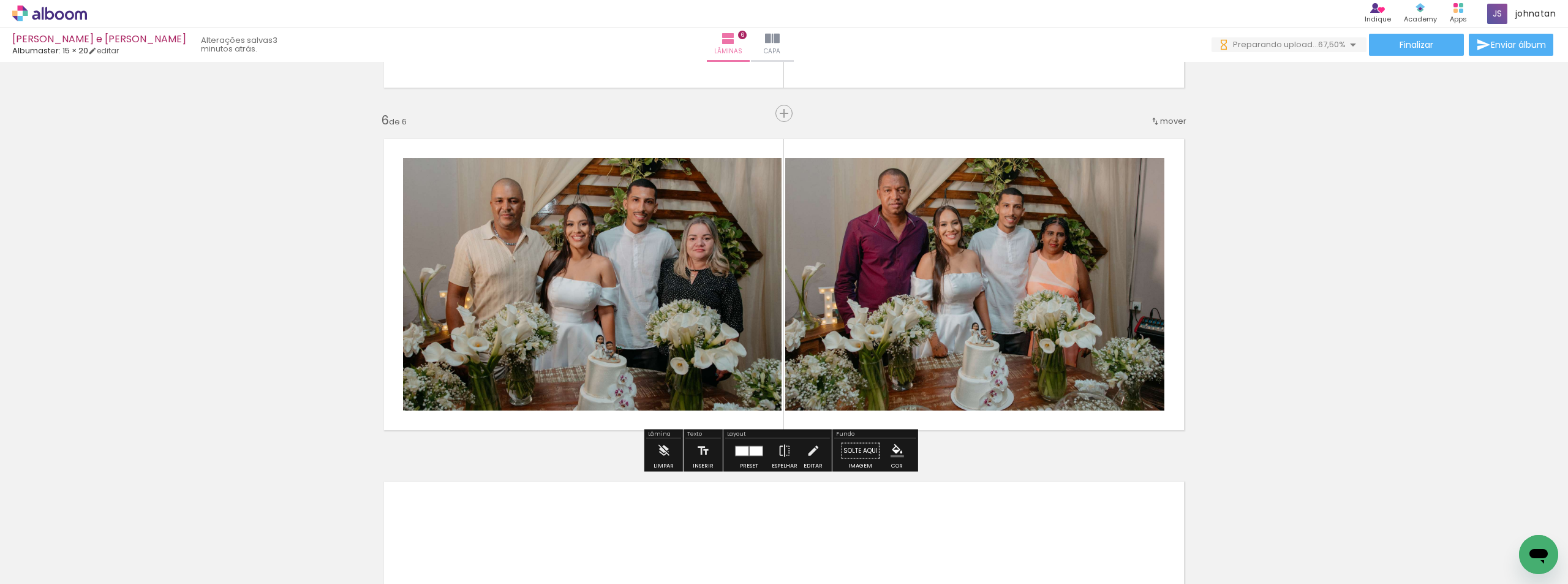
drag, startPoint x: 802, startPoint y: 549, endPoint x: 854, endPoint y: 362, distance: 194.1
click at [852, 348] on quentale-workspace at bounding box center [784, 292] width 1568 height 584
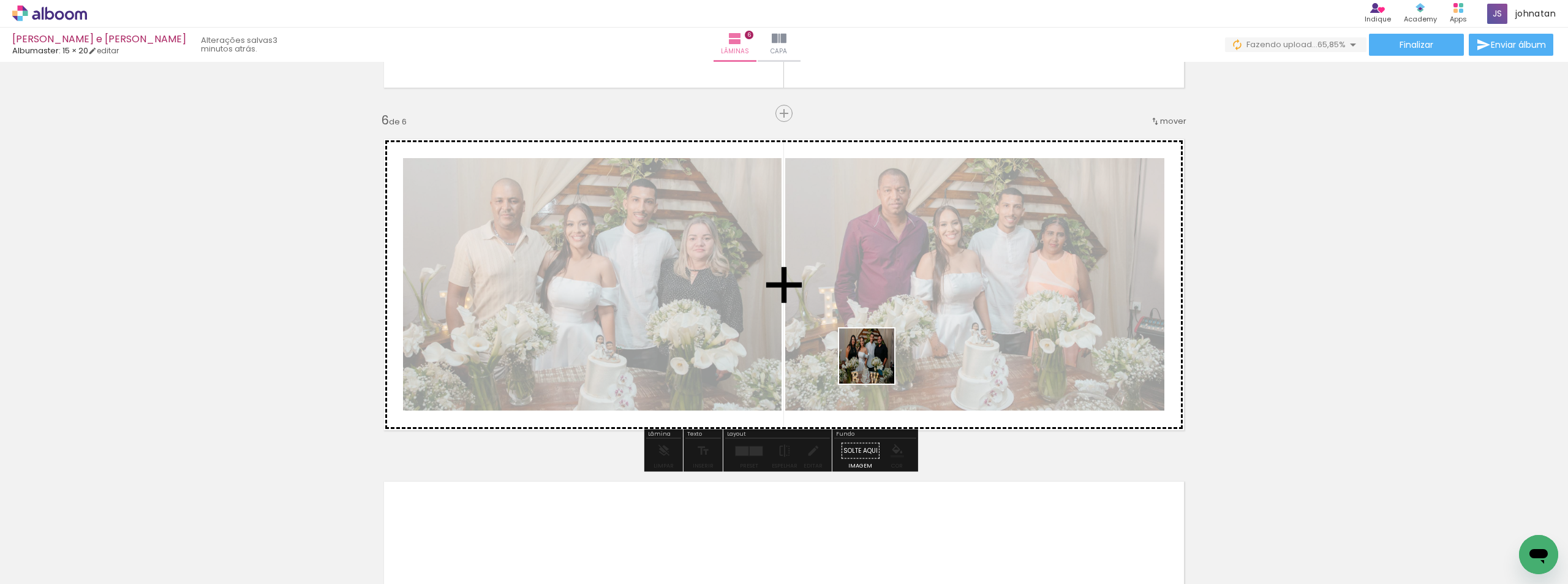
drag, startPoint x: 874, startPoint y: 550, endPoint x: 953, endPoint y: 549, distance: 79.0
click at [876, 360] on quentale-workspace at bounding box center [784, 292] width 1568 height 584
click at [931, 319] on quentale-workspace at bounding box center [784, 292] width 1568 height 584
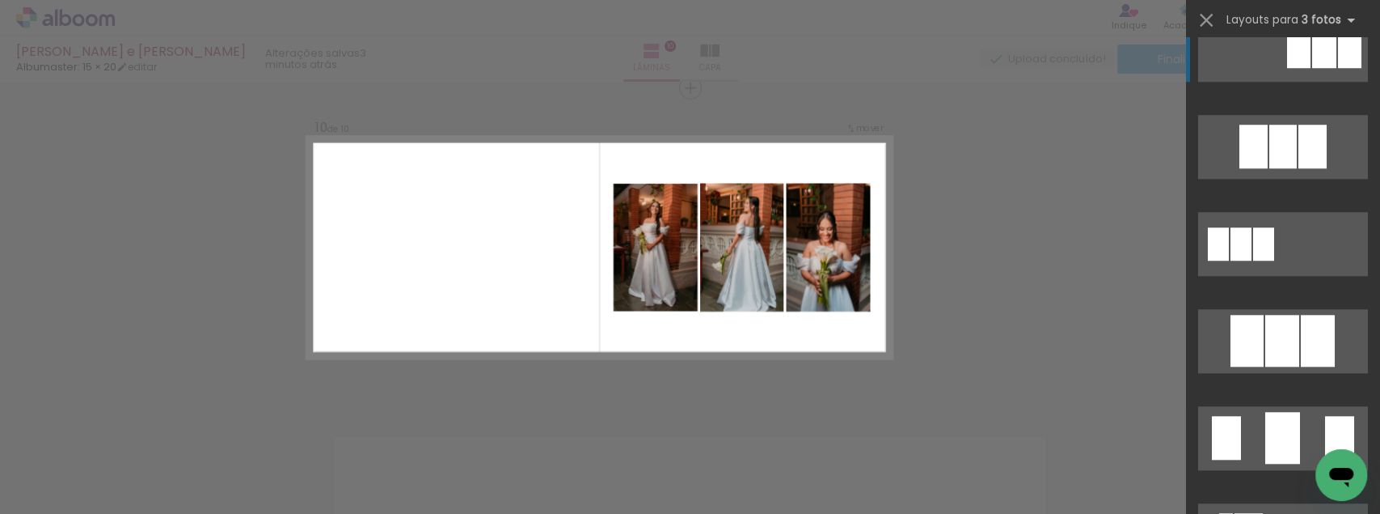
scroll to position [809, 0]
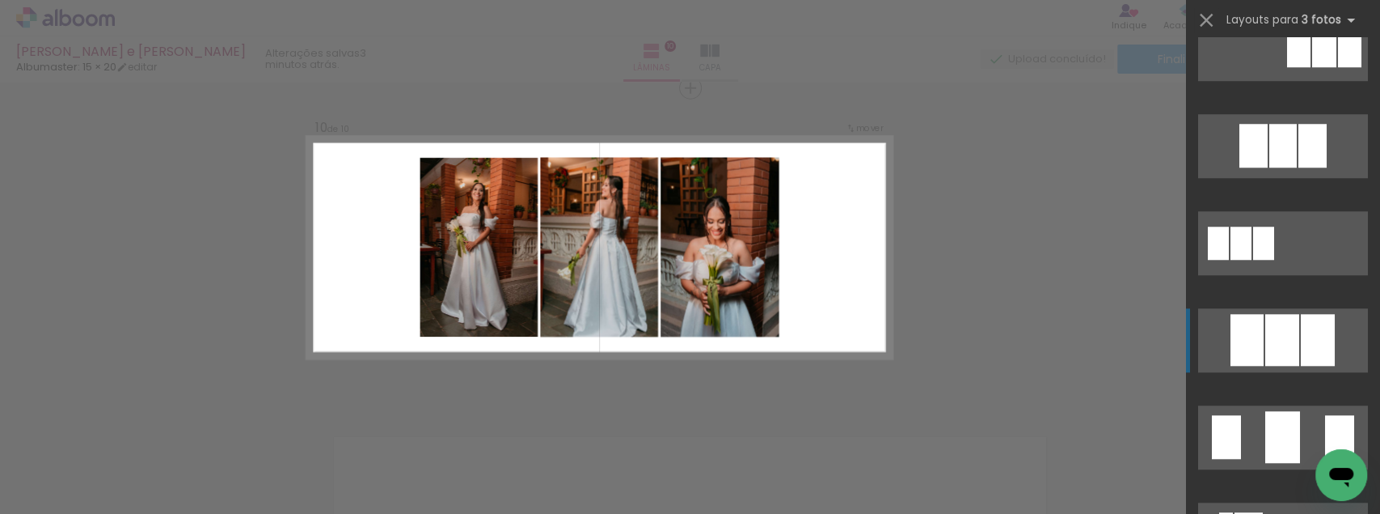
click at [1283, 167] on div at bounding box center [1283, 146] width 27 height 44
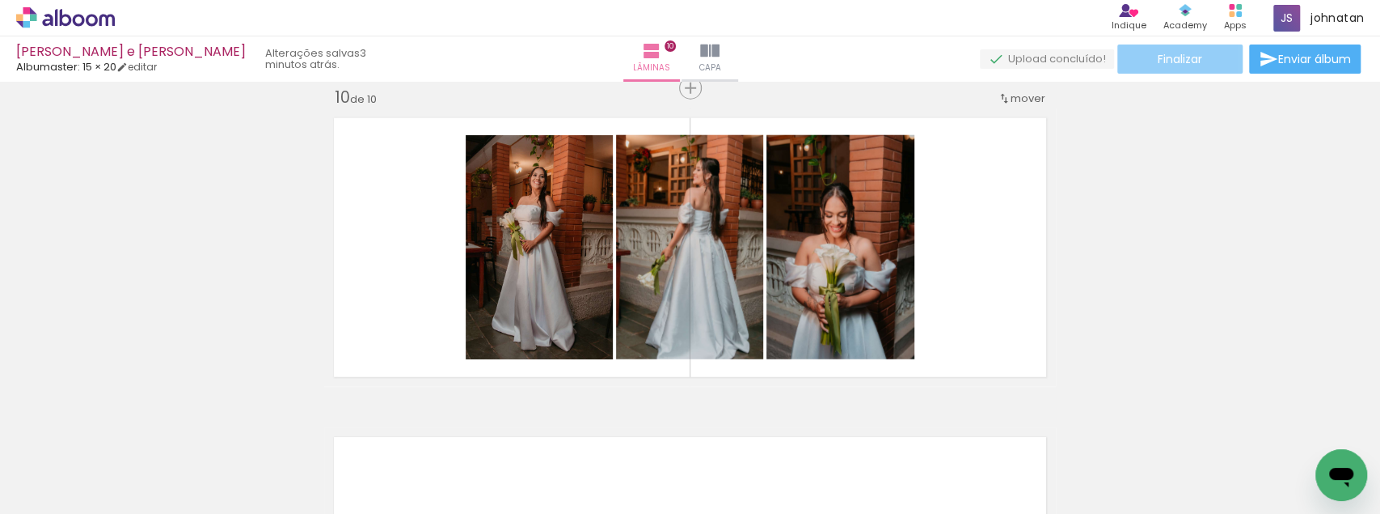
click at [1210, 53] on paper-button "Finalizar" at bounding box center [1180, 58] width 125 height 29
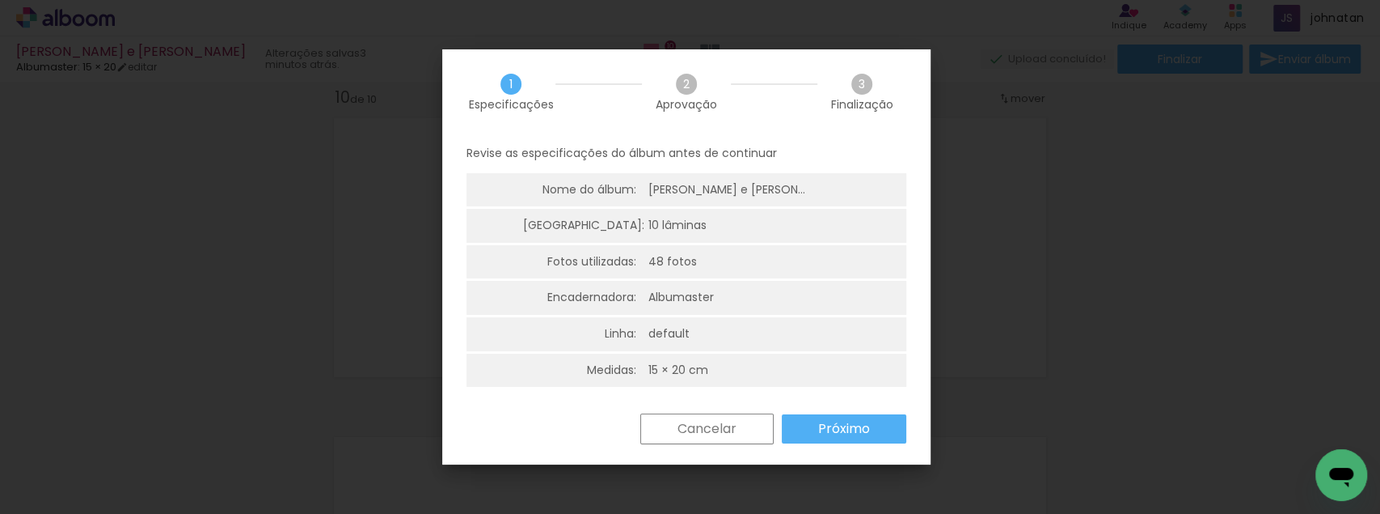
click at [872, 436] on paper-button "Próximo" at bounding box center [844, 428] width 125 height 29
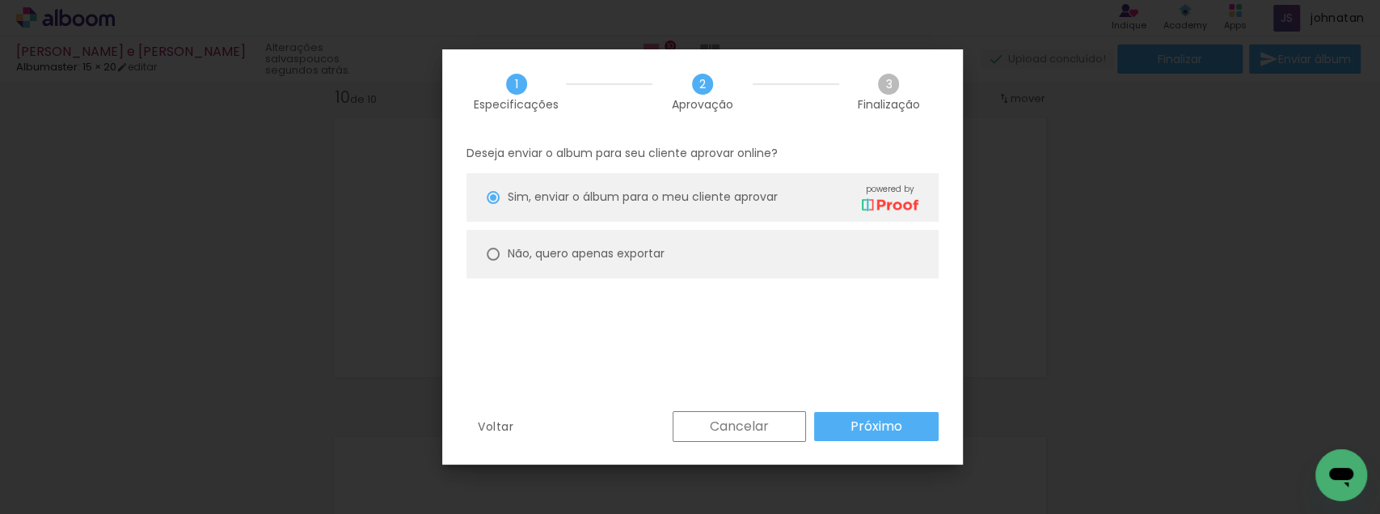
click at [637, 262] on paper-radio-button "Não, quero apenas exportar" at bounding box center [703, 254] width 472 height 49
type paper-radio-button "on"
click at [0, 0] on slot "Próximo" at bounding box center [0, 0] width 0 height 0
type input "Alta, 300 DPI"
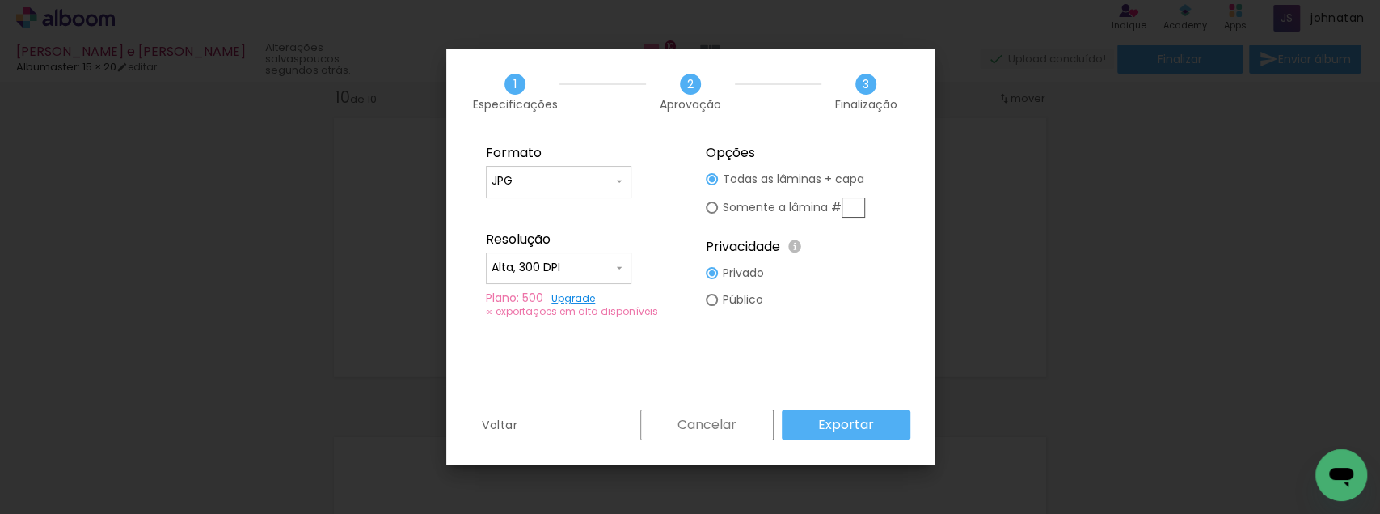
click at [894, 421] on paper-button "Exportar" at bounding box center [846, 424] width 129 height 29
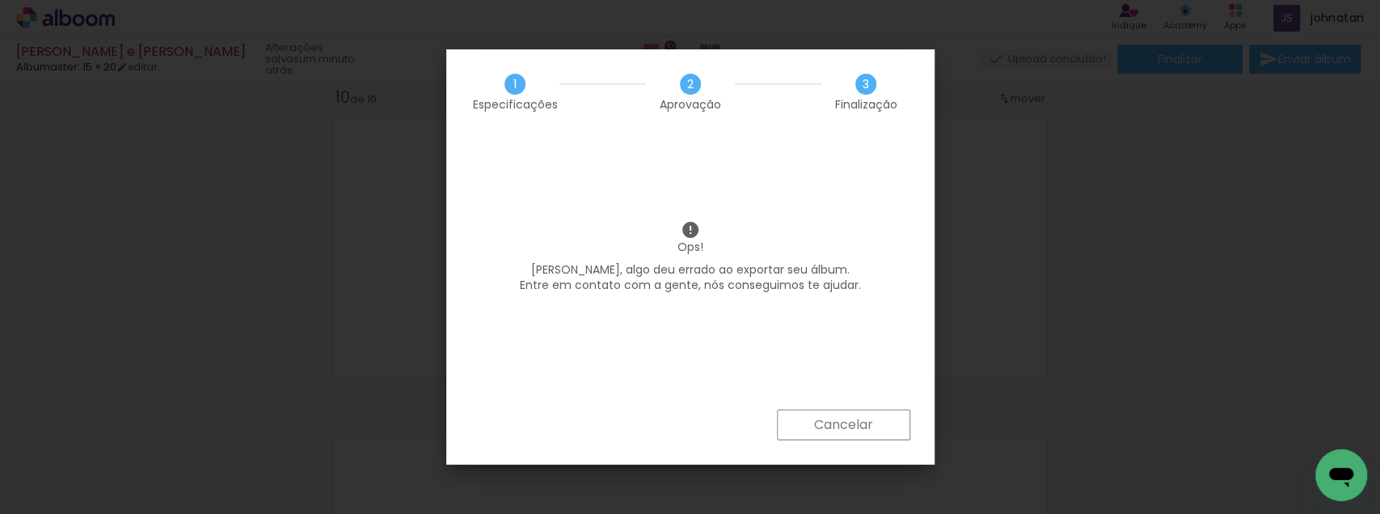
click at [0, 0] on slot "Cancelar" at bounding box center [0, 0] width 0 height 0
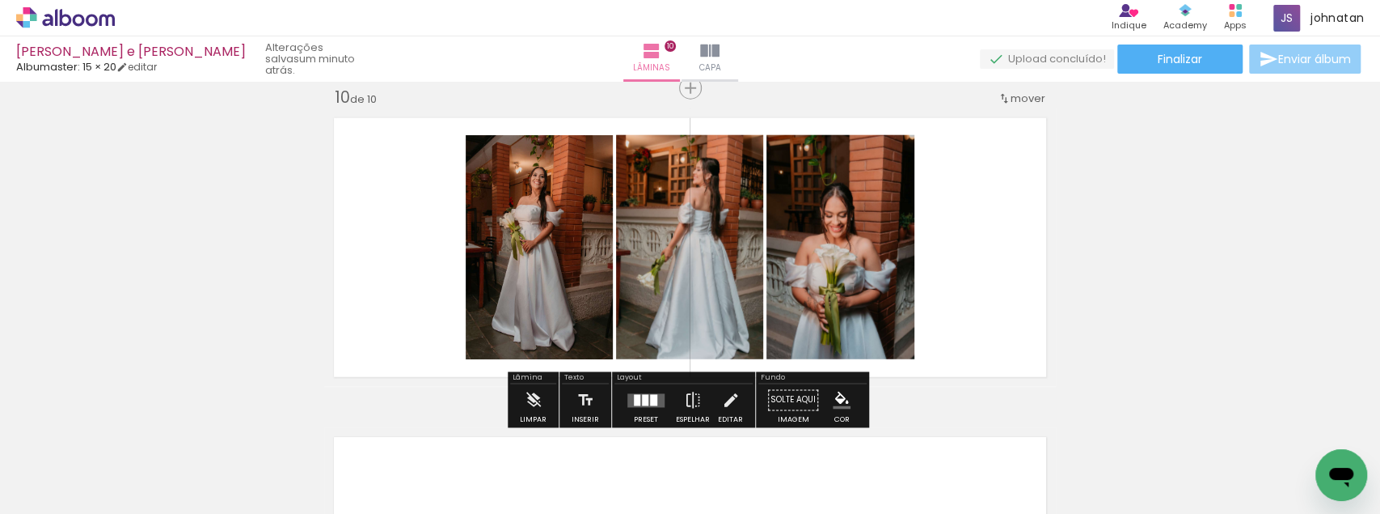
click at [1312, 64] on span "Enviar álbum" at bounding box center [1315, 58] width 73 height 11
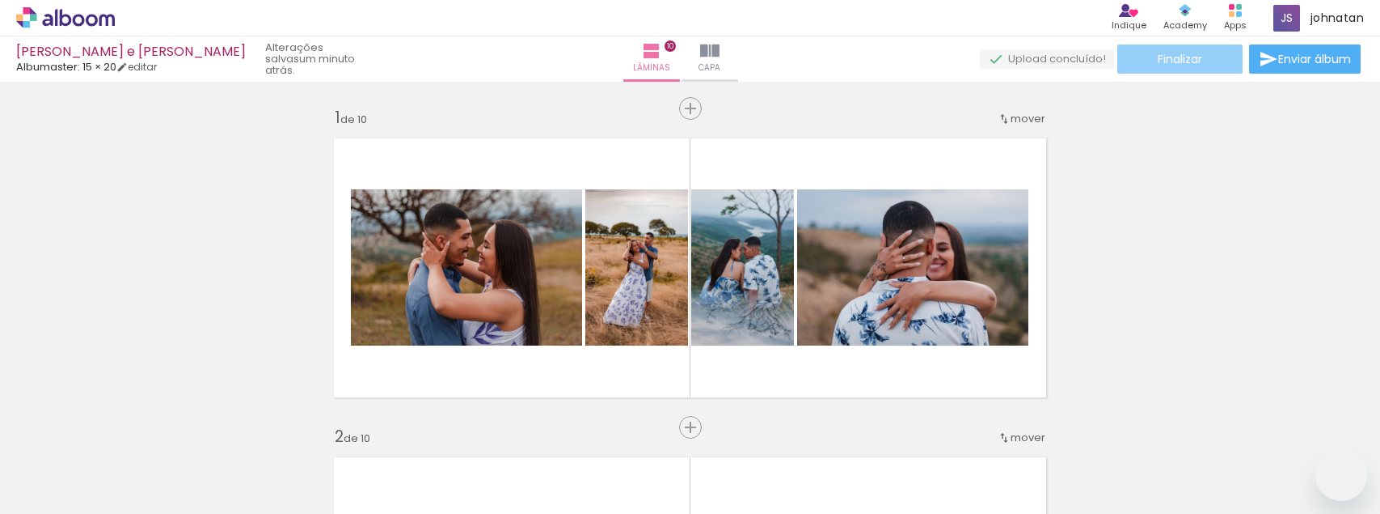
click at [1173, 62] on span "Finalizar" at bounding box center [1180, 58] width 44 height 11
click at [1173, 58] on span "Finalizar" at bounding box center [1180, 58] width 44 height 11
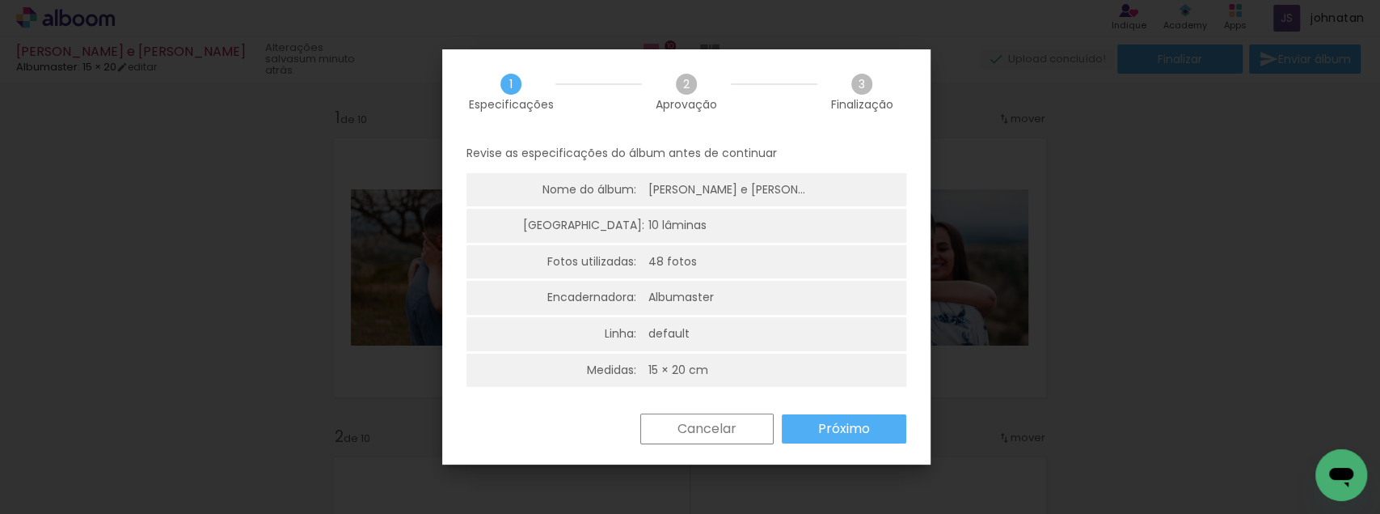
scroll to position [2888, 0]
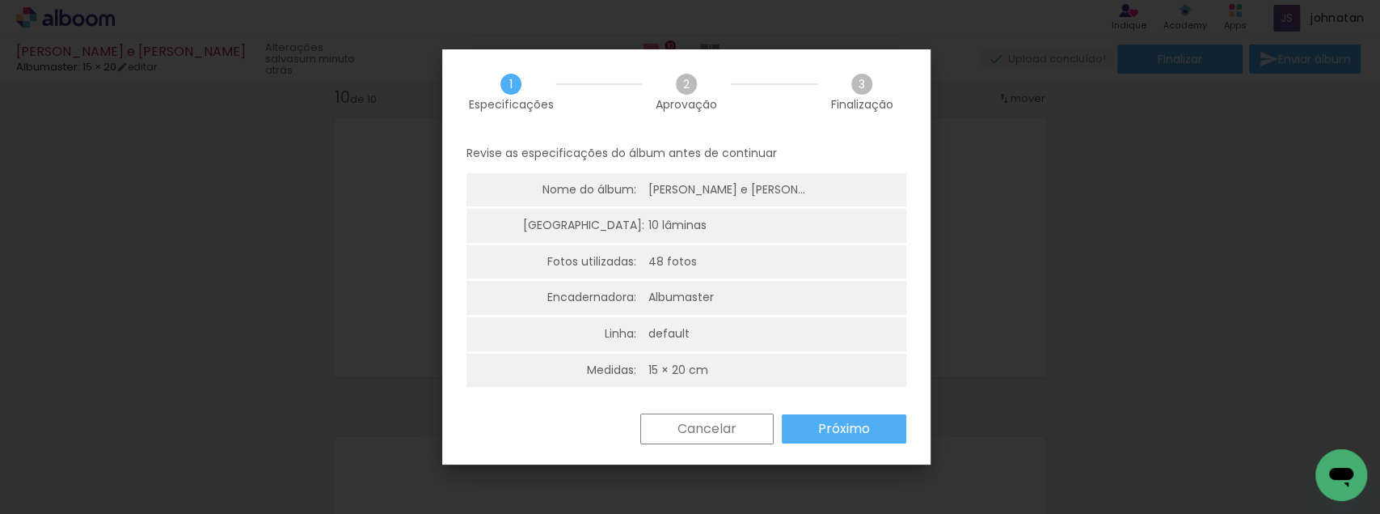
click at [0, 0] on slot "Próximo" at bounding box center [0, 0] width 0 height 0
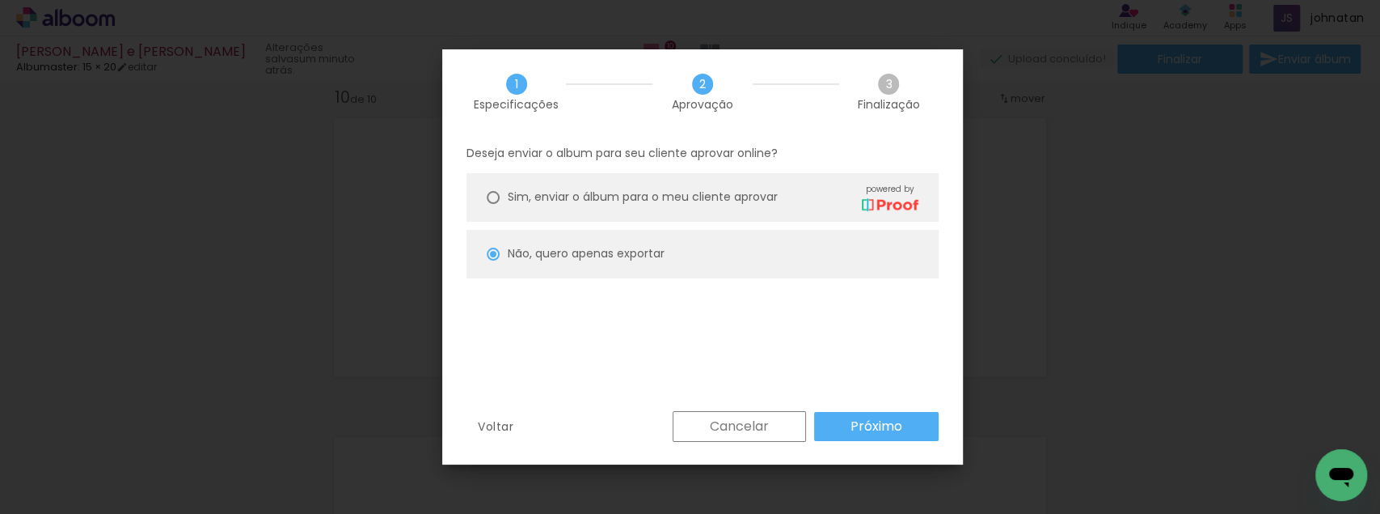
scroll to position [0, 1116]
click at [847, 425] on paper-button "Próximo" at bounding box center [876, 426] width 125 height 29
type input "Alta, 300 DPI"
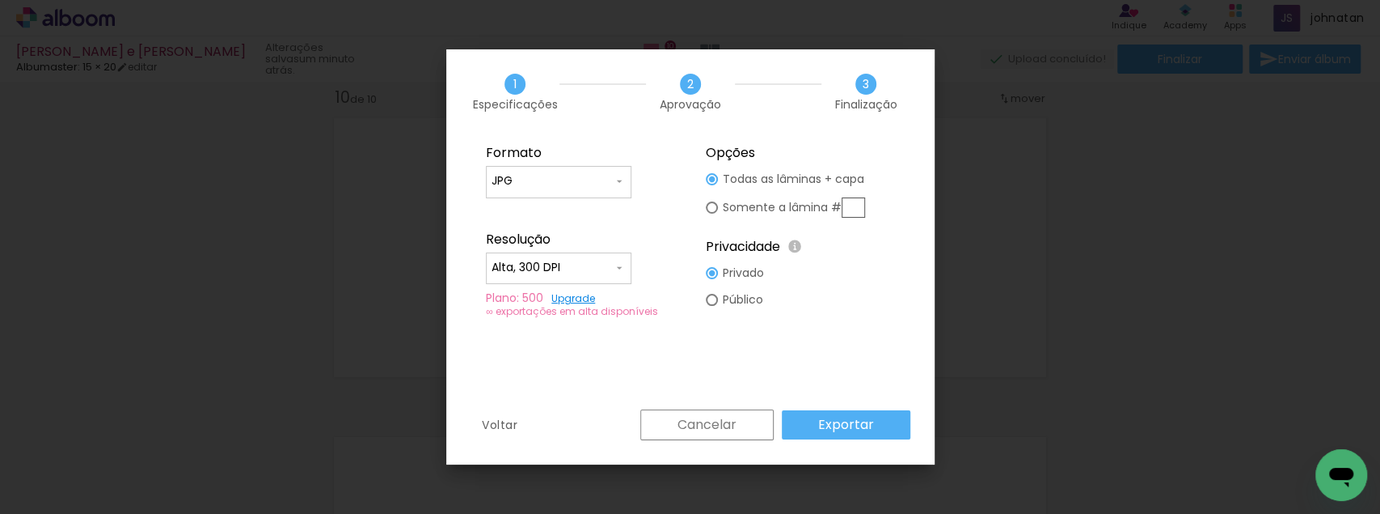
click at [0, 0] on slot "Exportar" at bounding box center [0, 0] width 0 height 0
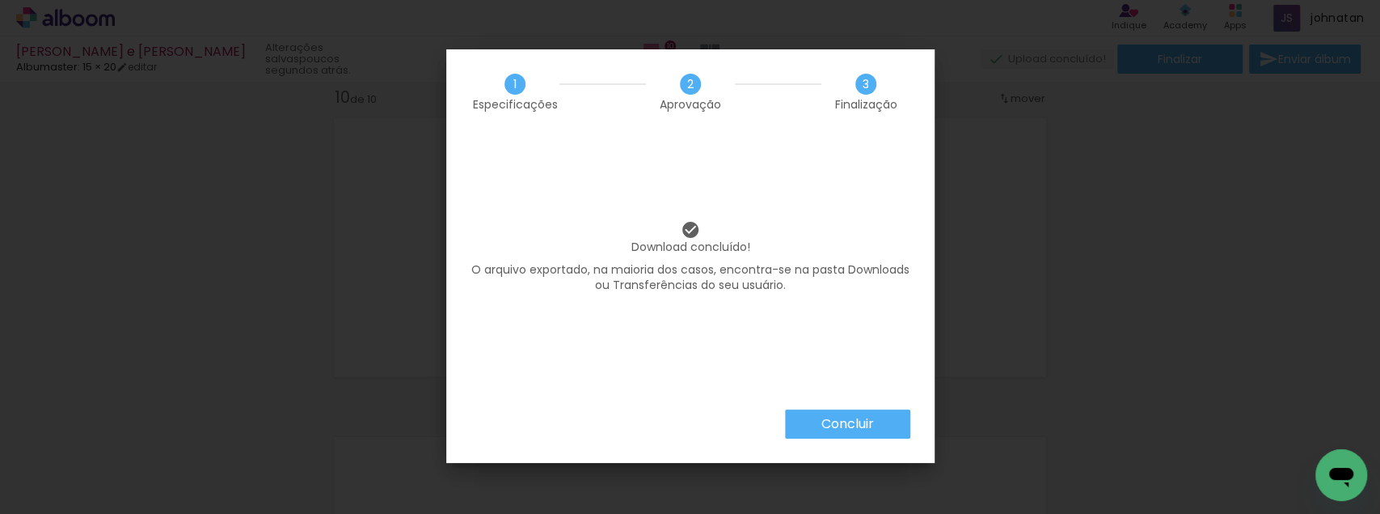
click at [640, 361] on div "Download concluído! O arquivo exportado, na maioria dos casos, encontra-se na p…" at bounding box center [690, 271] width 488 height 275
click at [0, 0] on slot "Concluir" at bounding box center [0, 0] width 0 height 0
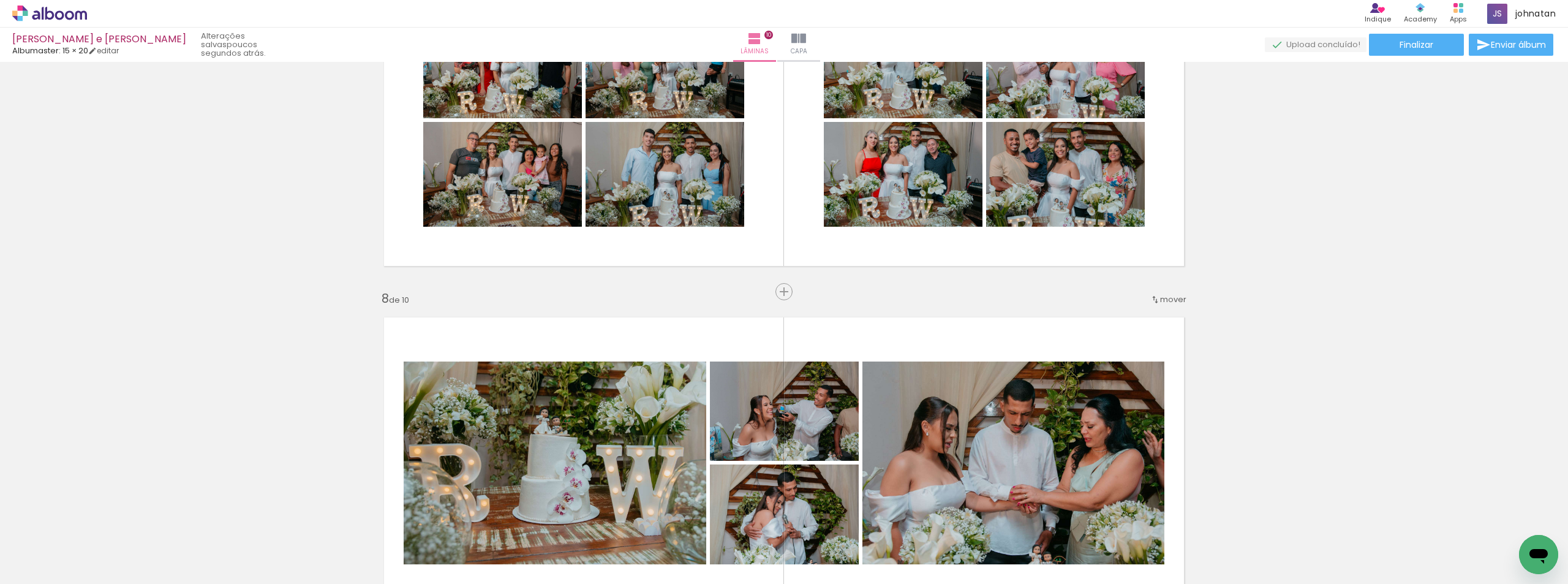
scroll to position [0, 845]
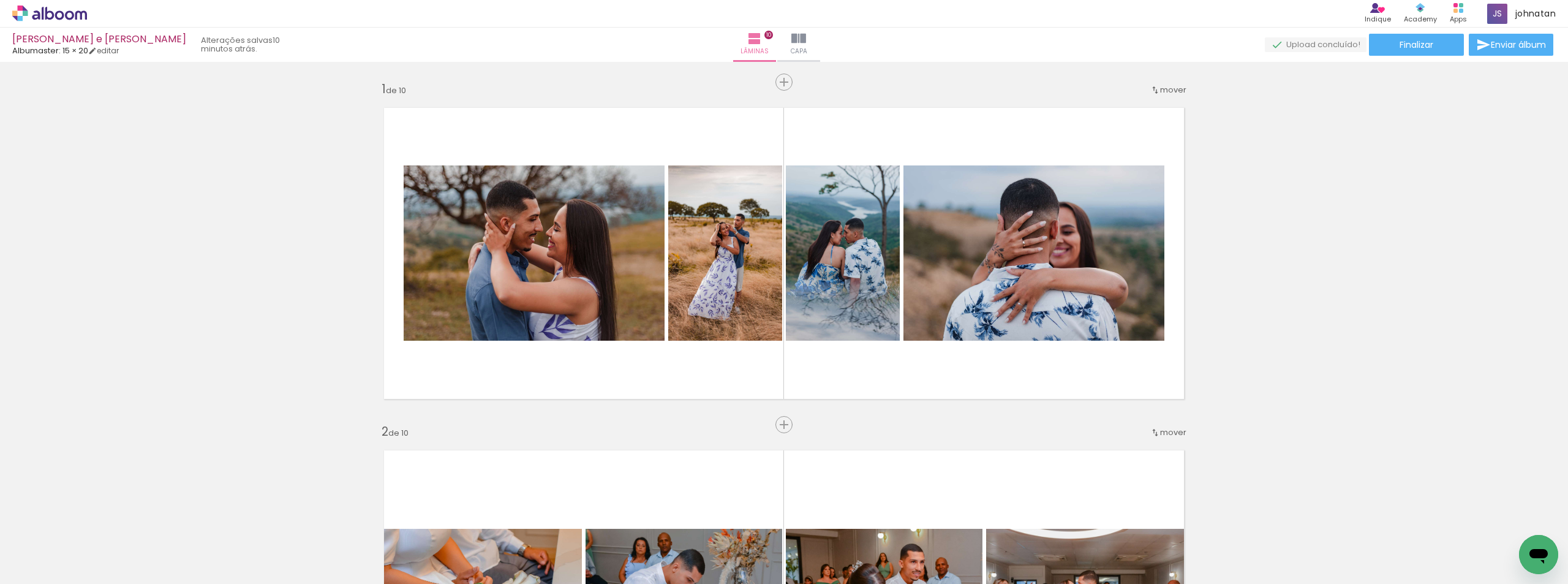
scroll to position [2188, 0]
